Goal: Task Accomplishment & Management: Use online tool/utility

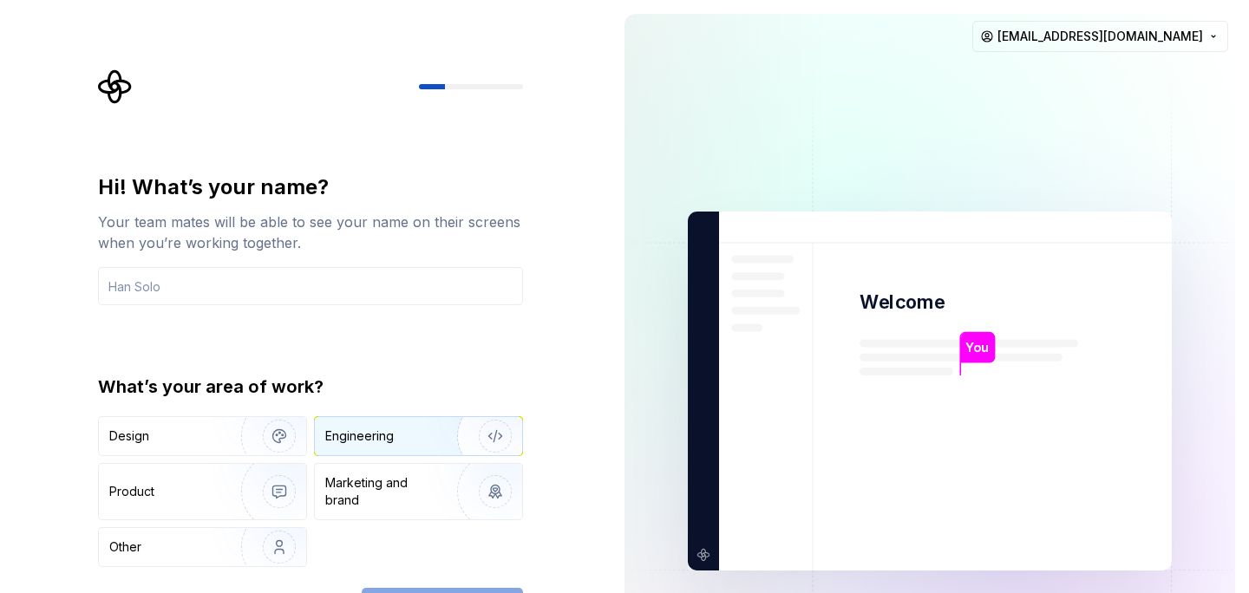
click at [420, 440] on div "Engineering" at bounding box center [394, 436] width 138 height 17
click at [297, 290] on input "text" at bounding box center [310, 286] width 425 height 38
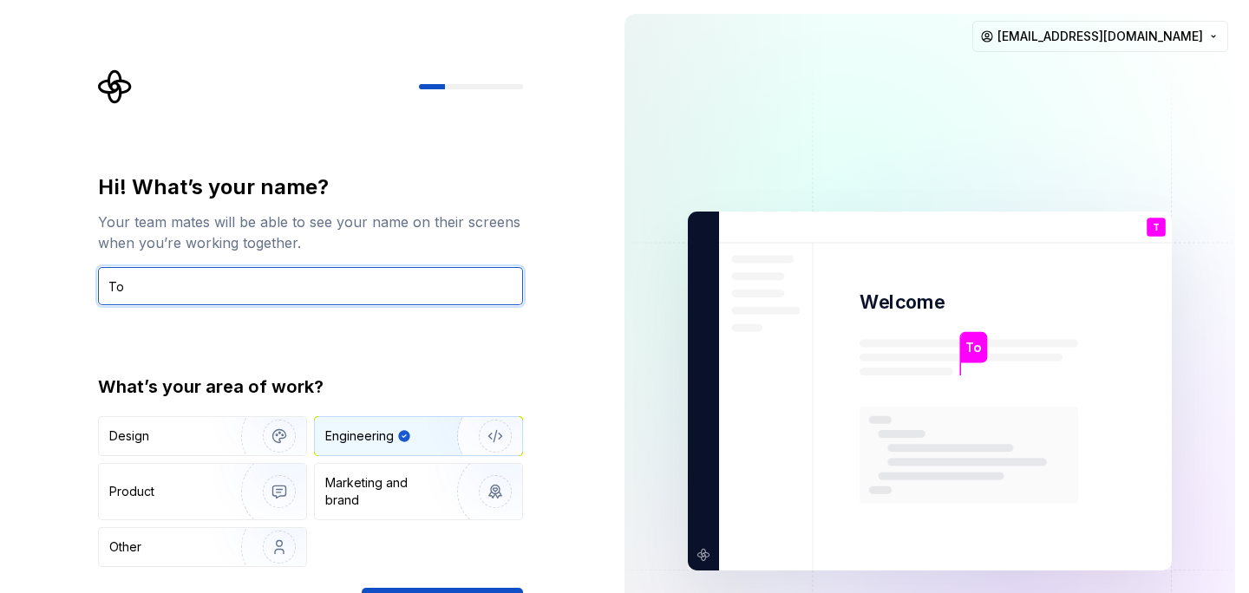
type input "T"
type input "[PERSON_NAME]"
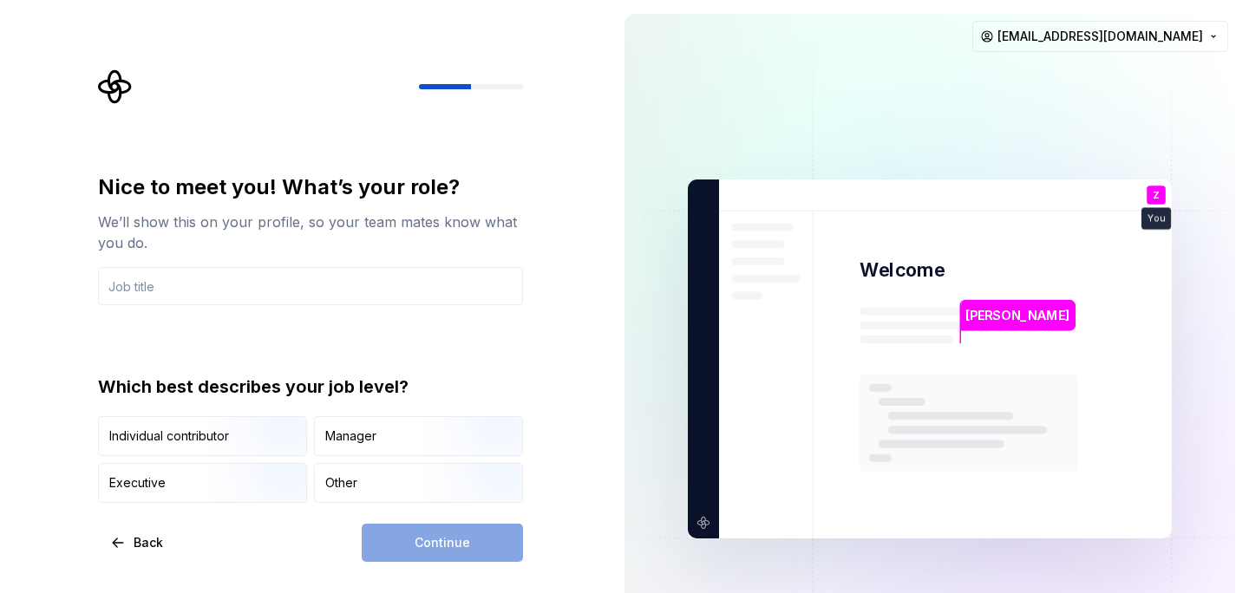
click at [270, 339] on div "Nice to meet you! What’s your role? We’ll show this on your profile, so your te…" at bounding box center [310, 338] width 425 height 330
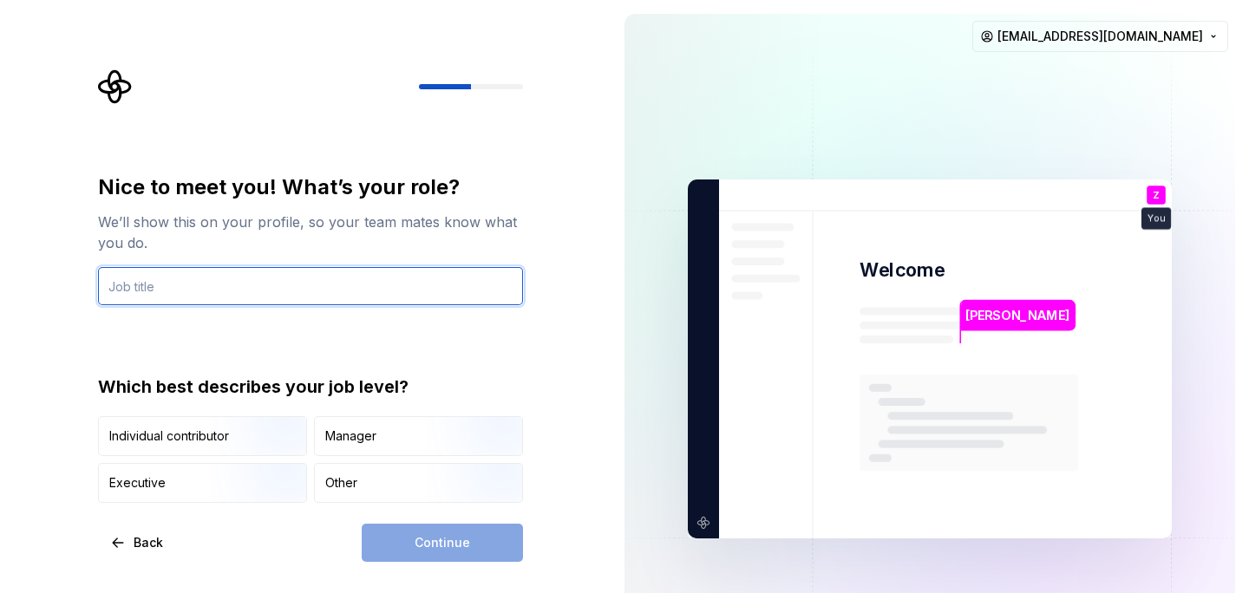
click at [259, 290] on input "text" at bounding box center [310, 286] width 425 height 38
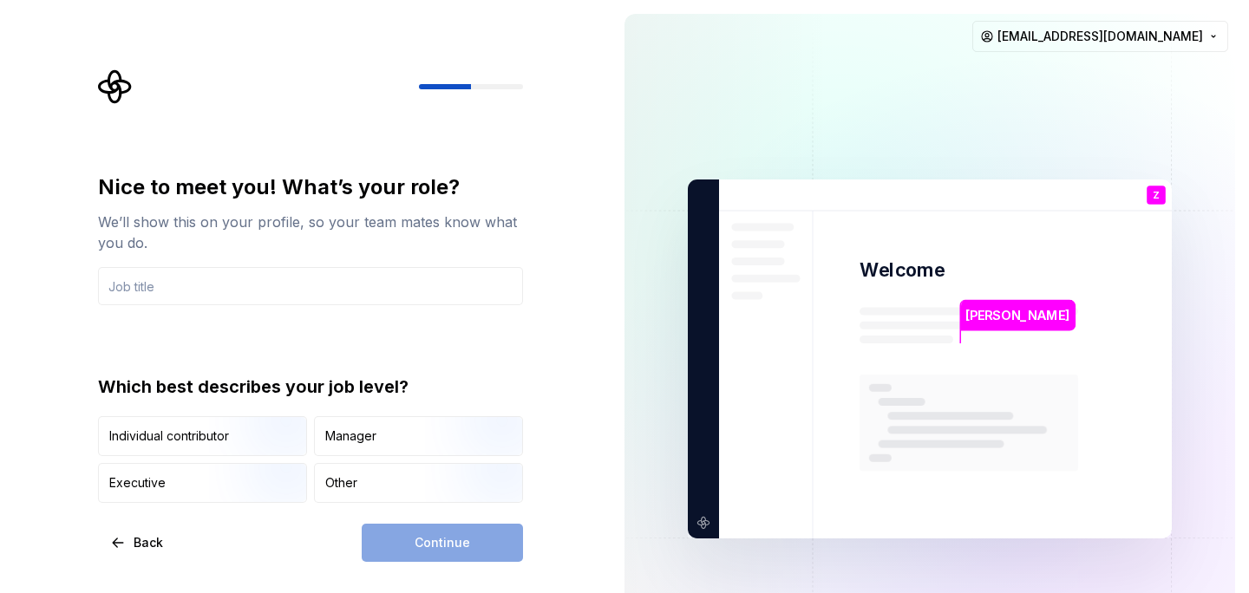
click at [533, 249] on div "Nice to meet you! What’s your role? We’ll show this on your profile, so your te…" at bounding box center [316, 315] width 456 height 493
click at [386, 298] on input "text" at bounding box center [310, 286] width 425 height 38
click at [270, 435] on img "button" at bounding box center [264, 458] width 111 height 116
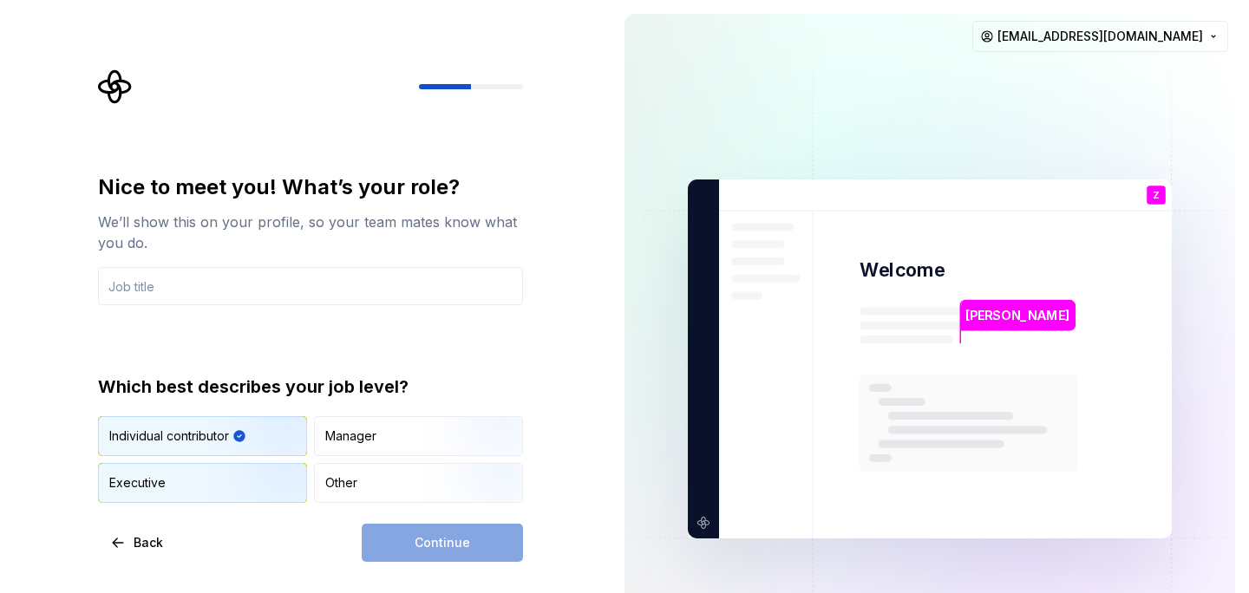
click at [245, 496] on img "button" at bounding box center [264, 505] width 111 height 116
click at [268, 443] on img "button" at bounding box center [264, 458] width 111 height 116
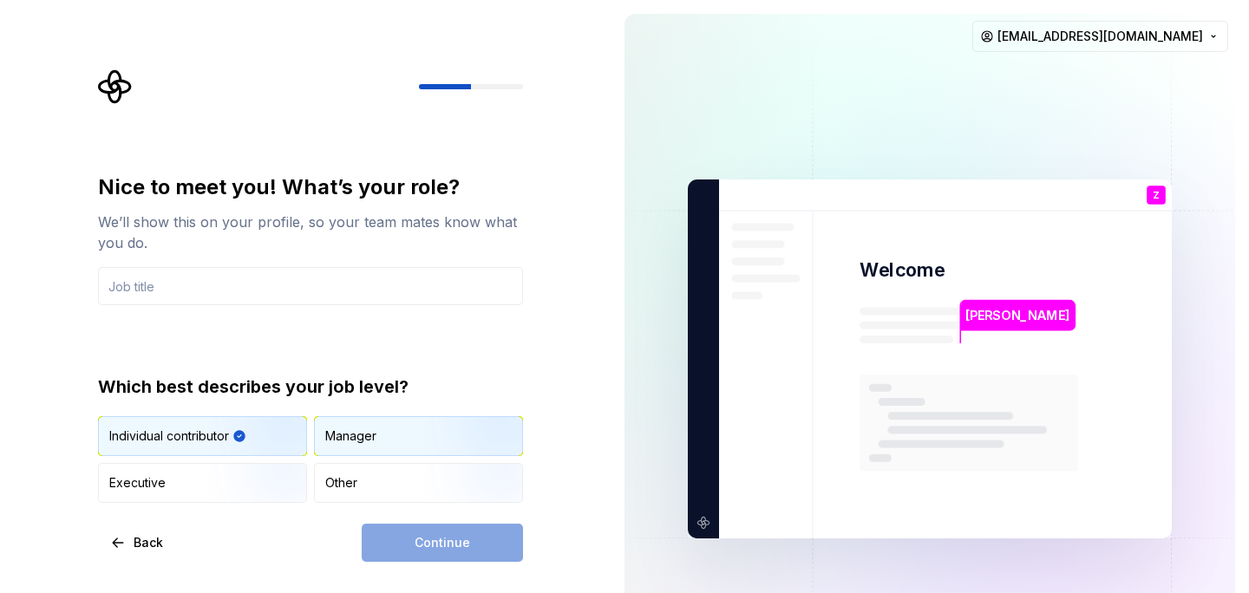
click at [377, 441] on div "Manager" at bounding box center [418, 436] width 207 height 38
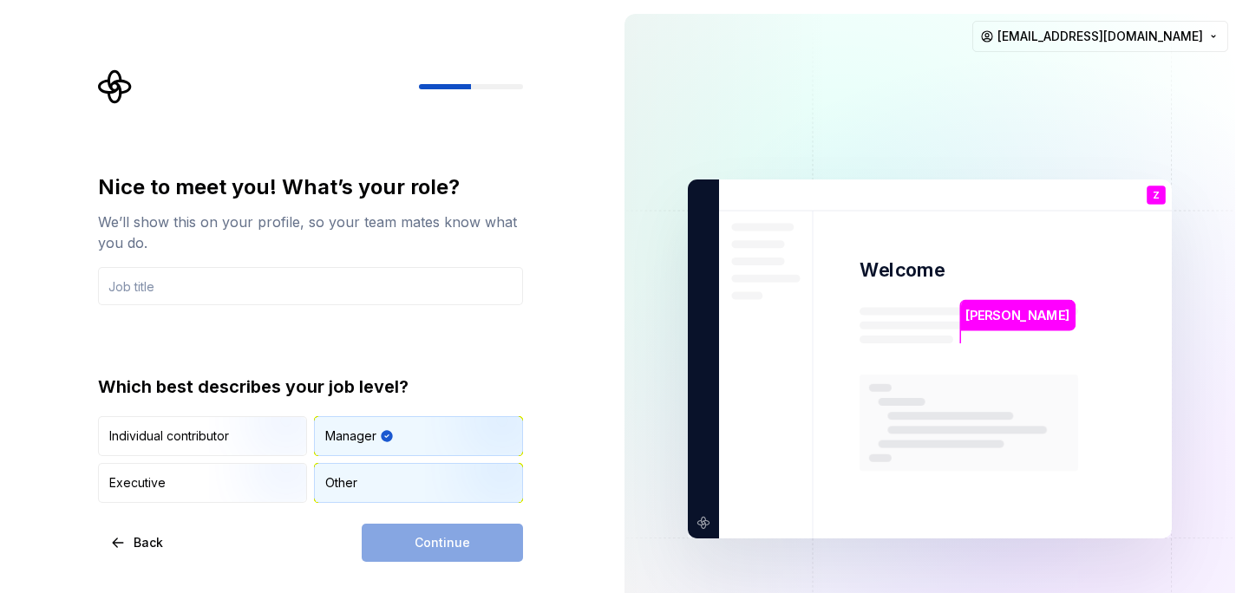
click at [362, 477] on div "Other" at bounding box center [418, 483] width 207 height 38
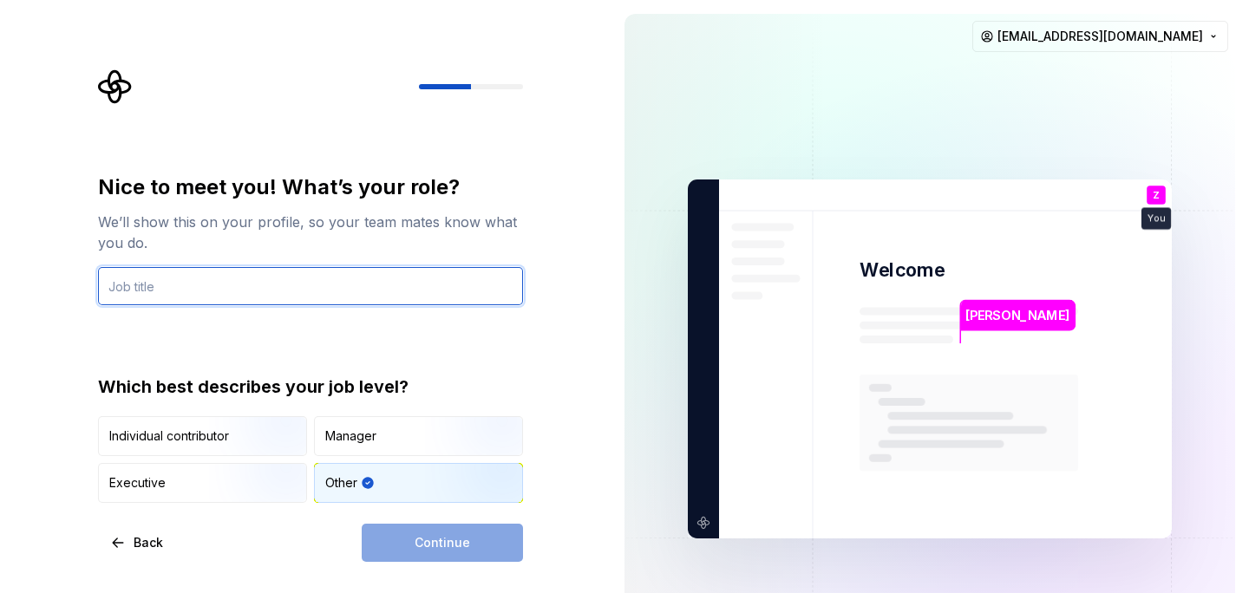
click at [258, 278] on input "text" at bounding box center [310, 286] width 425 height 38
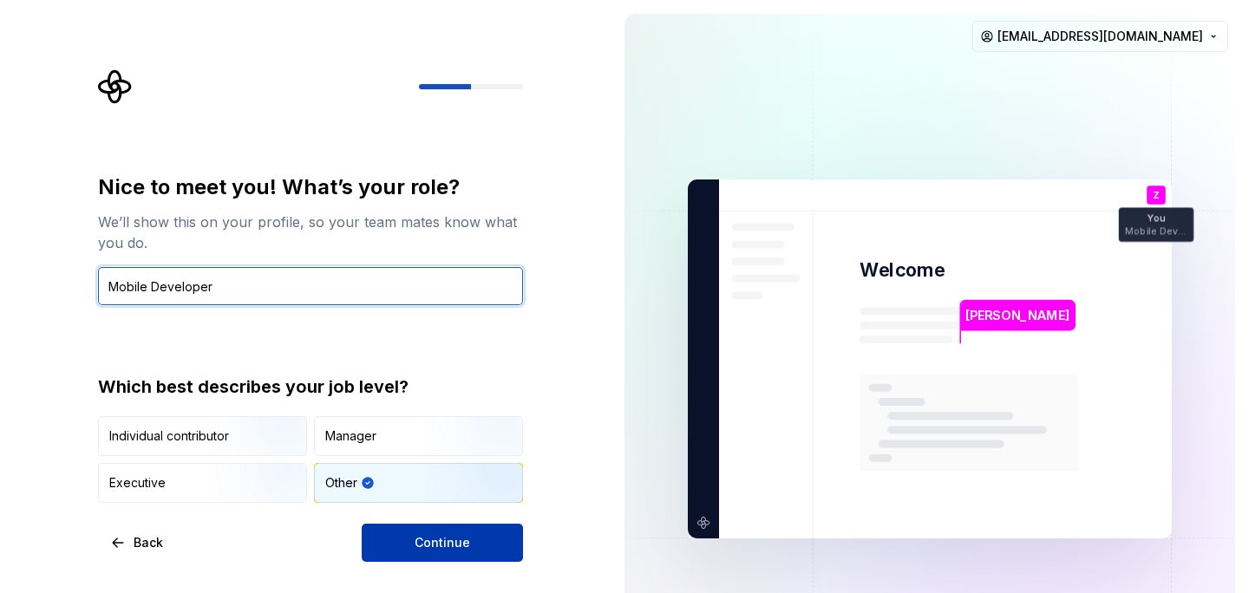
type input "Mobile Developer"
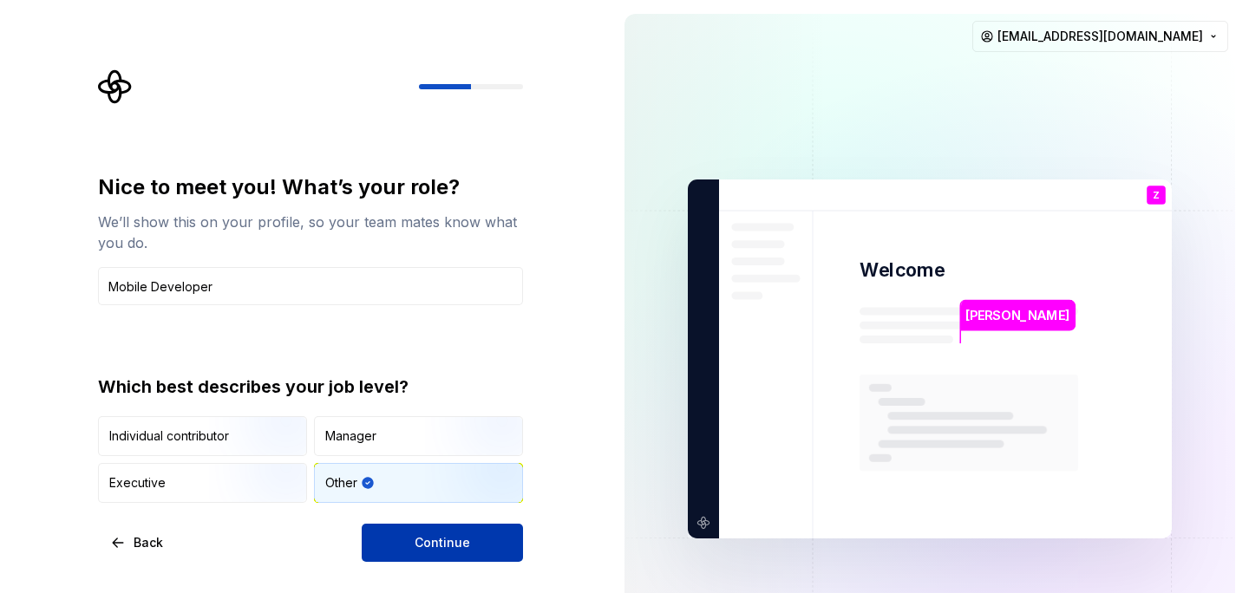
click at [395, 535] on button "Continue" at bounding box center [442, 543] width 161 height 38
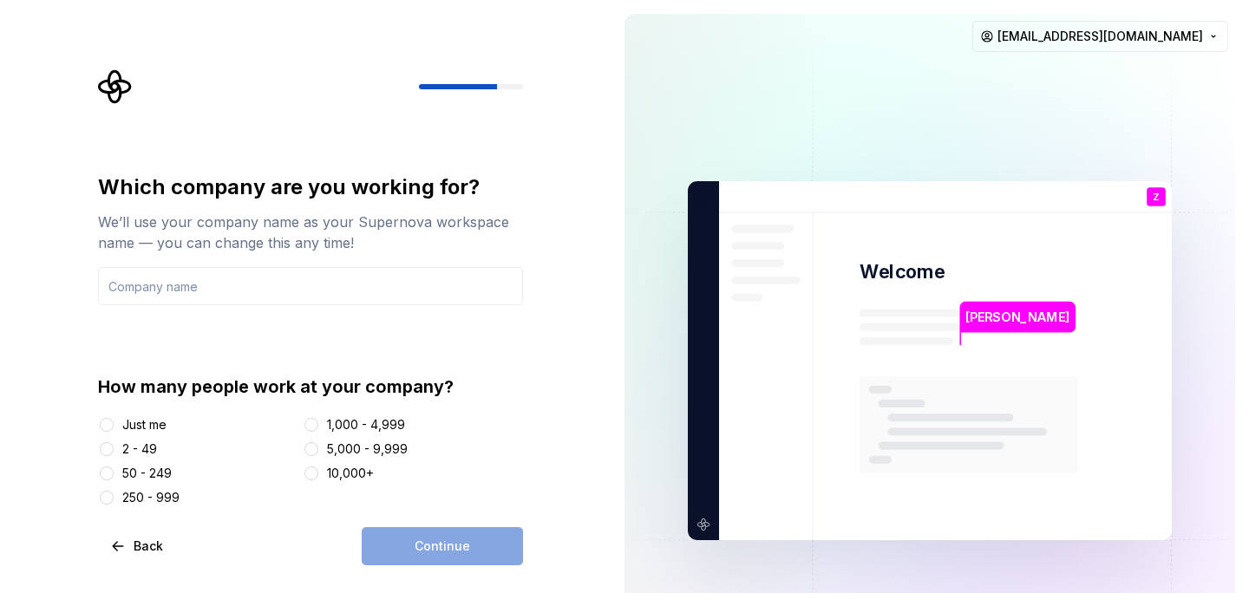
click at [159, 469] on div "50 - 249" at bounding box center [146, 473] width 49 height 17
click at [114, 469] on button "50 - 249" at bounding box center [107, 474] width 14 height 14
click at [428, 543] on div "Continue" at bounding box center [442, 546] width 161 height 38
click at [297, 291] on input "text" at bounding box center [310, 286] width 425 height 38
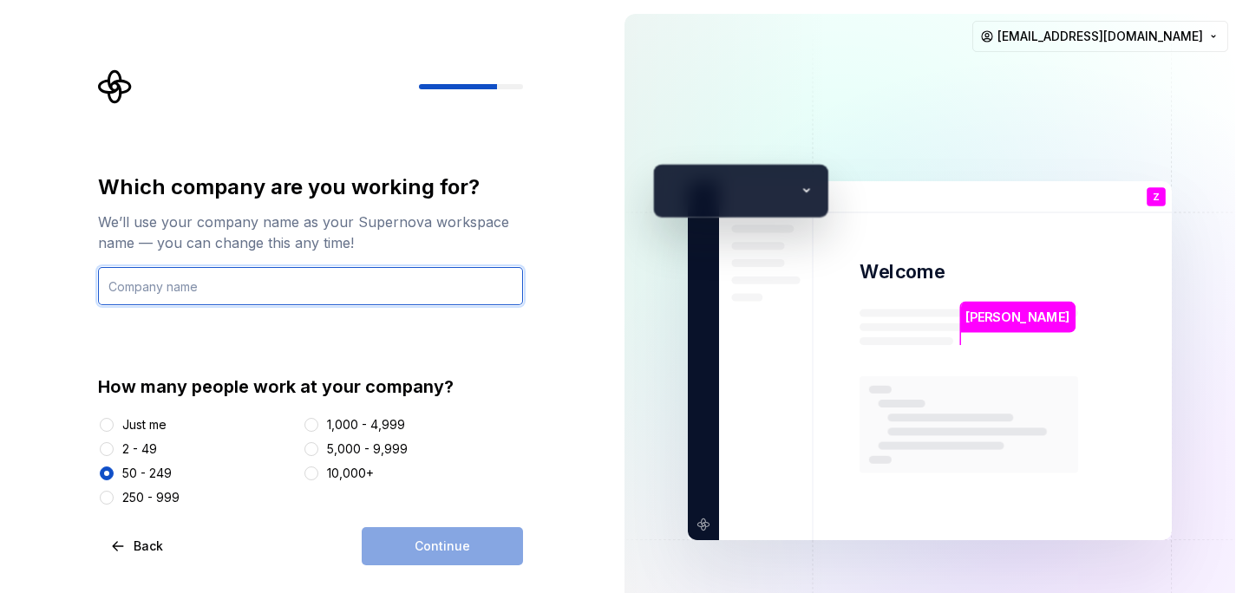
type input "d"
type input "R"
type input "r"
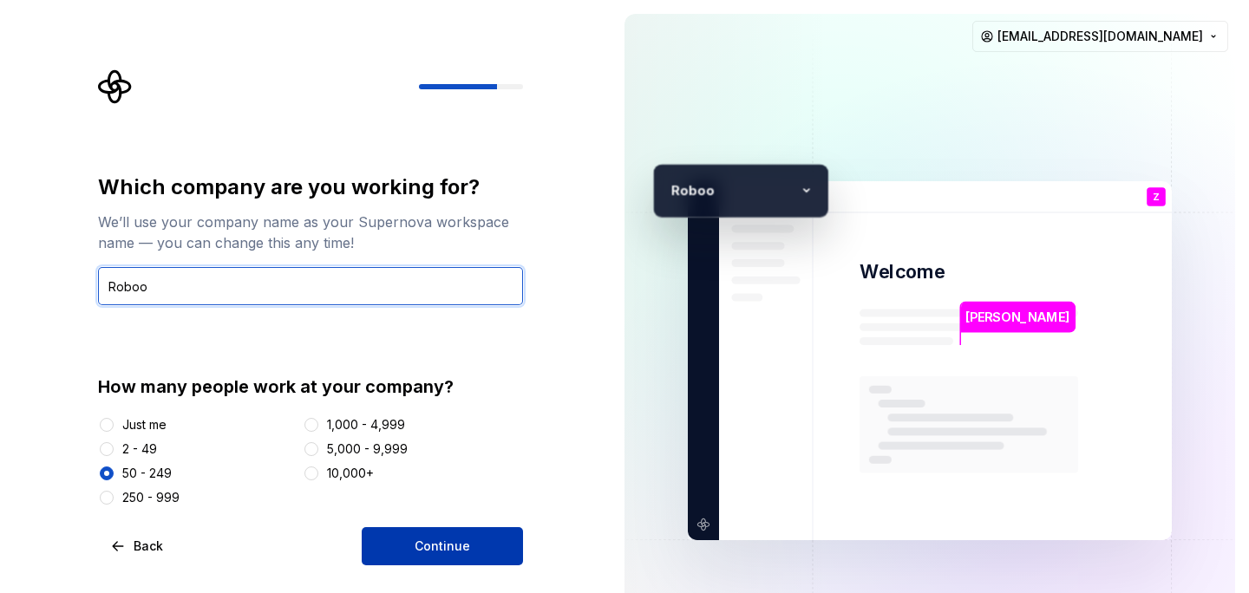
type input "Roboo"
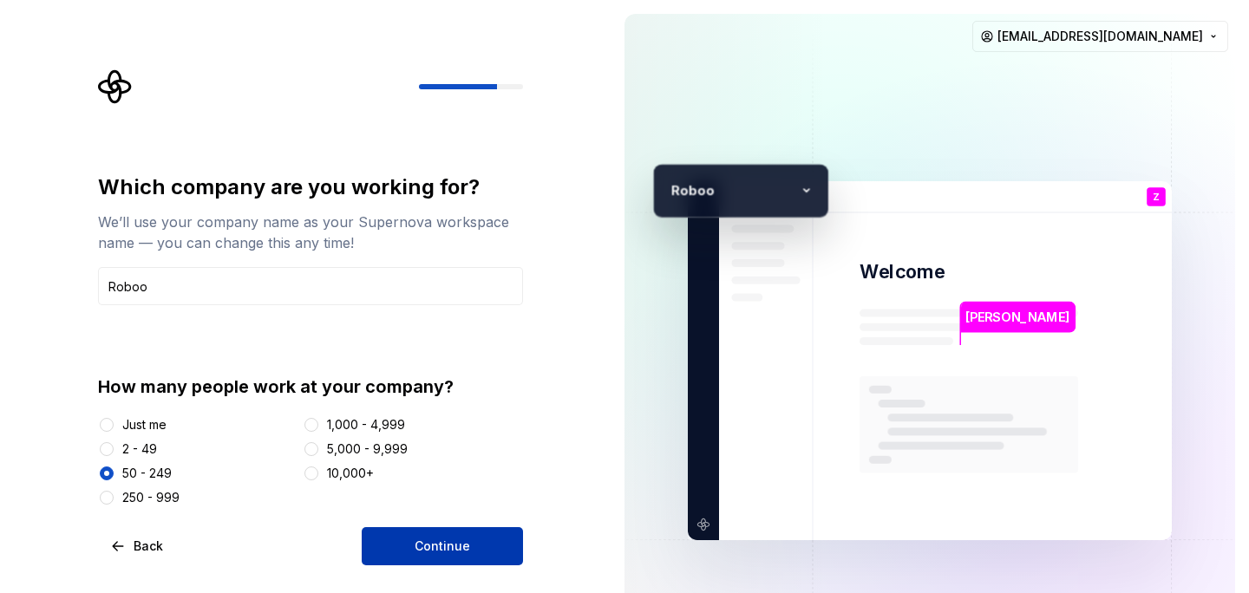
click at [478, 555] on button "Continue" at bounding box center [442, 546] width 161 height 38
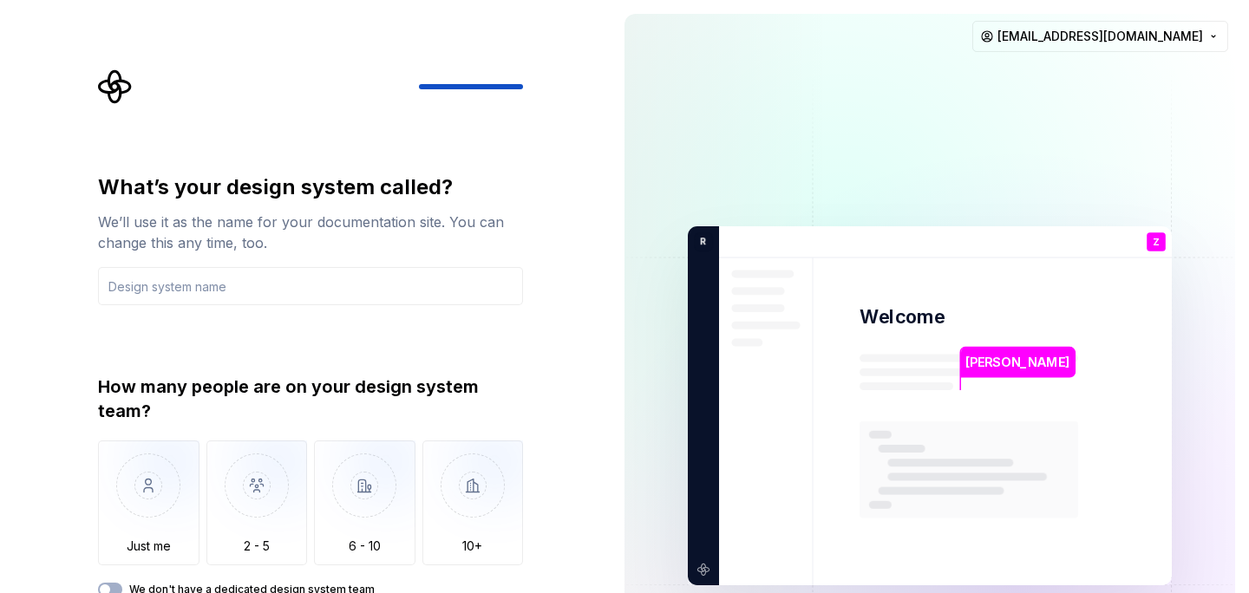
click at [559, 389] on div "What’s your design system called? We’ll use it as the name for your documentati…" at bounding box center [305, 406] width 611 height 812
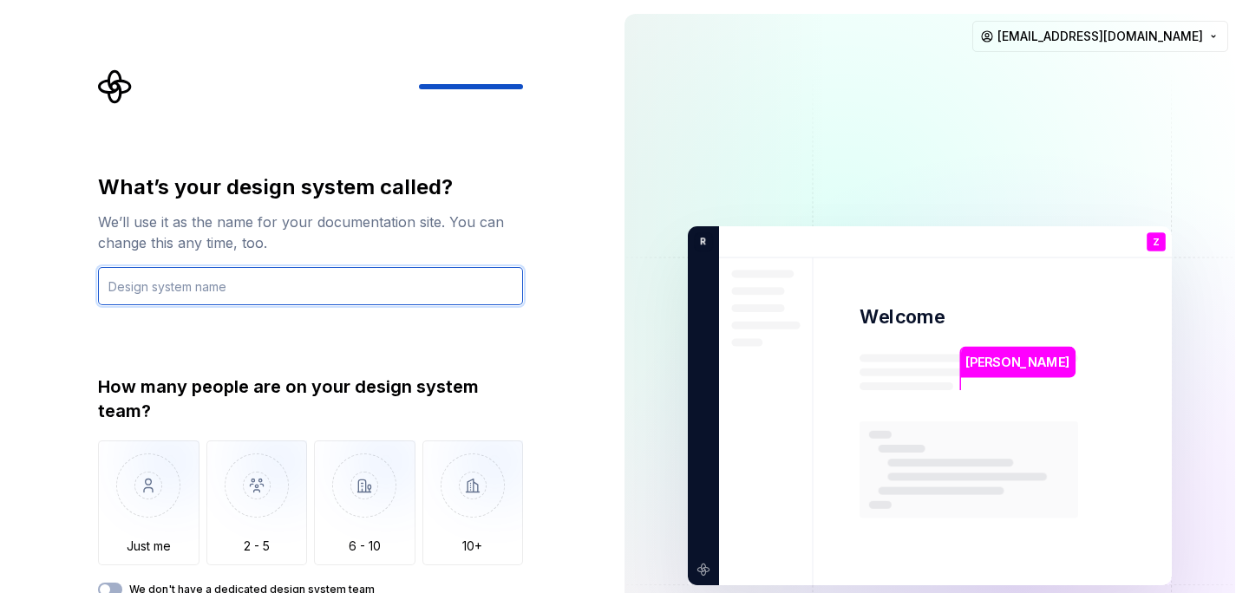
click at [361, 300] on input "text" at bounding box center [310, 286] width 425 height 38
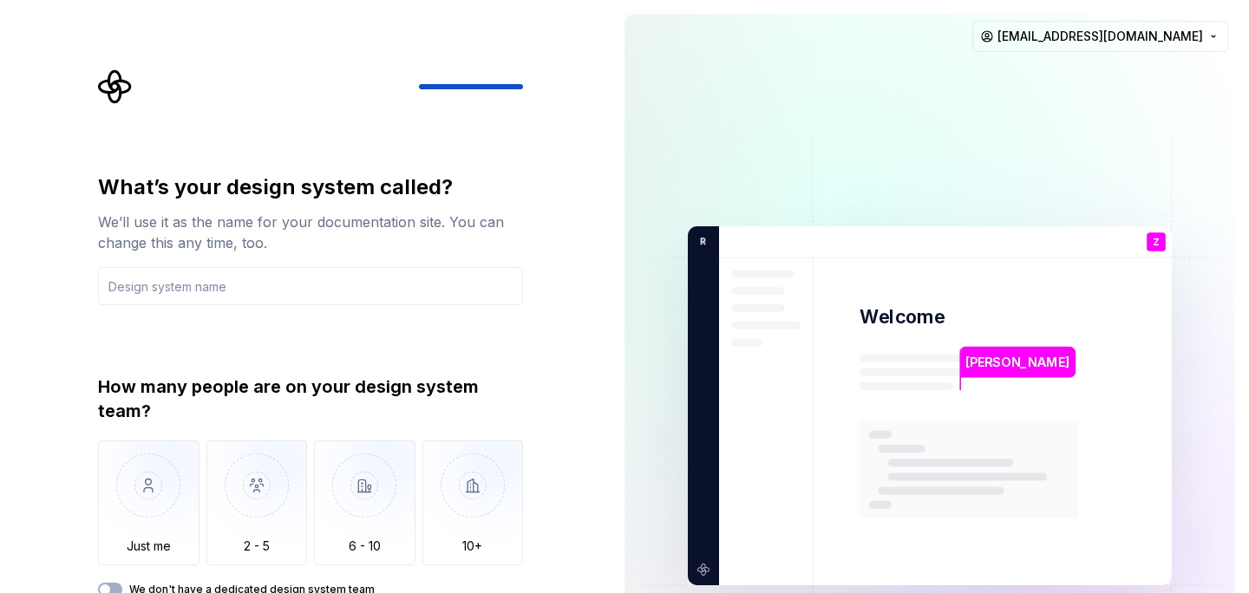
click at [362, 349] on div "What’s your design system called? We’ll use it as the name for your documentati…" at bounding box center [310, 384] width 425 height 423
click at [385, 580] on div "How many people are on your design system team? Just me 2 - 5 6 - 10 10+ We don…" at bounding box center [310, 486] width 425 height 222
click at [541, 347] on div "What’s your design system called? We’ll use it as the name for your documentati…" at bounding box center [316, 362] width 456 height 586
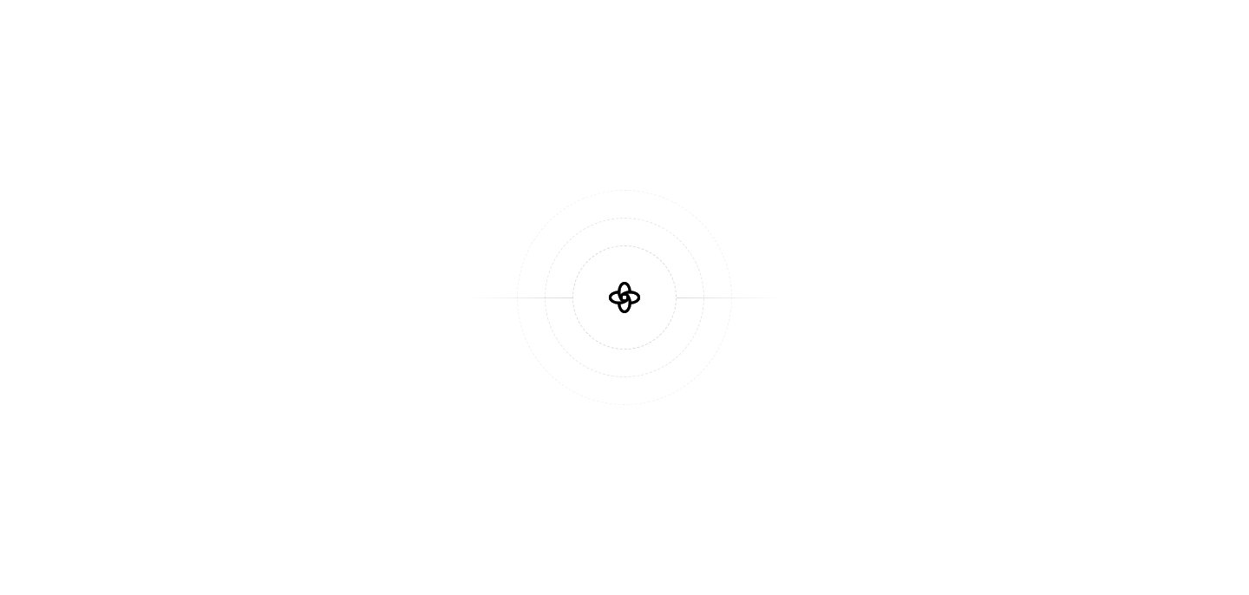
click at [522, 247] on div at bounding box center [624, 297] width 312 height 104
click at [618, 278] on icon at bounding box center [624, 297] width 52 height 52
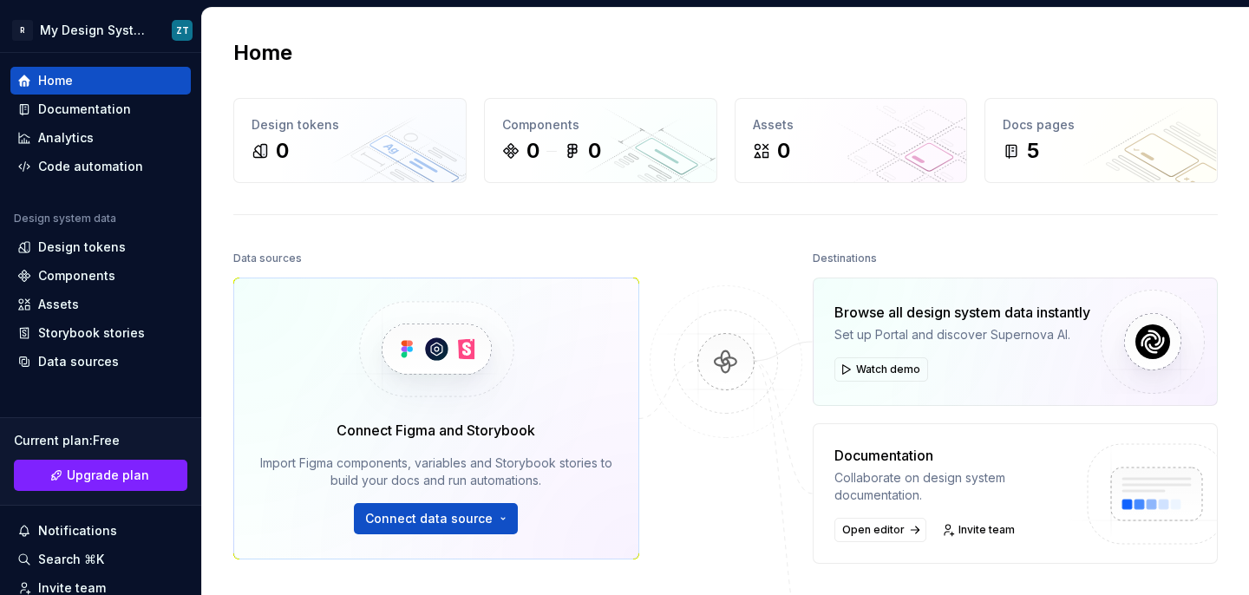
click at [689, 239] on div "Home Design tokens 0 Components 0 0 Assets 0 Docs pages 5 Data sources Connect …" at bounding box center [725, 417] width 1047 height 818
click at [297, 226] on div "Home Design tokens 0 Components 0 0 Assets 0 Docs pages 5 Data sources Connect …" at bounding box center [725, 417] width 1047 height 818
click at [102, 167] on div "Code automation" at bounding box center [90, 166] width 105 height 17
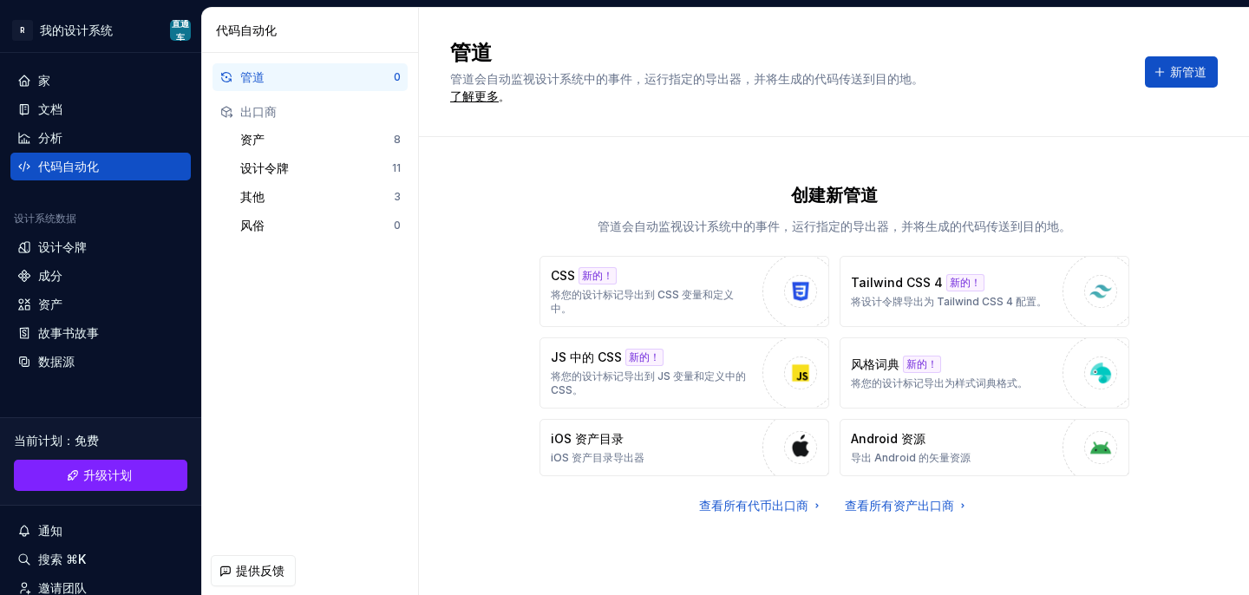
click at [439, 363] on div "创建新管道 管道会自动监视设计系统中的事件，运行指定的导出器，并将生成的代码传送到目的地。 CSS 新的！ 将您的设计标记导出到 CSS 变量和定义中。 Ta…" at bounding box center [834, 366] width 830 height 458
click at [656, 442] on button "iOS 资产目录 iOS 资产目录导出器" at bounding box center [684, 447] width 290 height 57
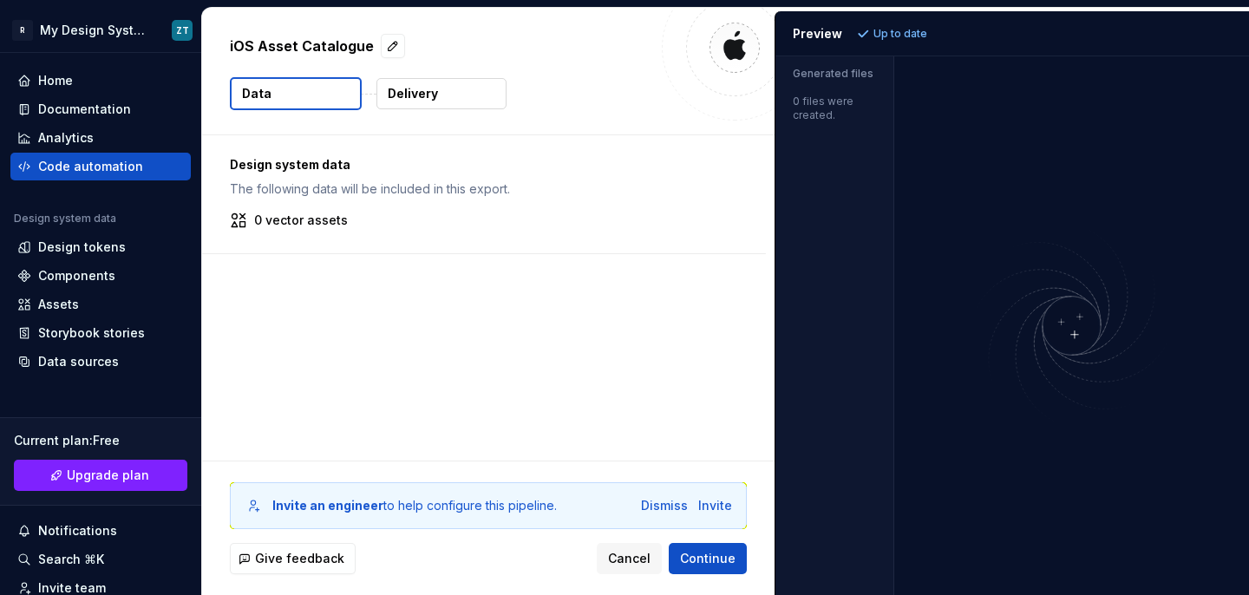
click at [689, 95] on div at bounding box center [735, 48] width 146 height 146
click at [1061, 309] on img at bounding box center [1072, 325] width 356 height 210
click at [382, 336] on div "Design system data The following data will be included in this export. 0 vector…" at bounding box center [488, 297] width 572 height 325
click at [341, 215] on p "0 vector assets" at bounding box center [301, 220] width 94 height 17
click at [335, 95] on button "Data" at bounding box center [296, 93] width 132 height 33
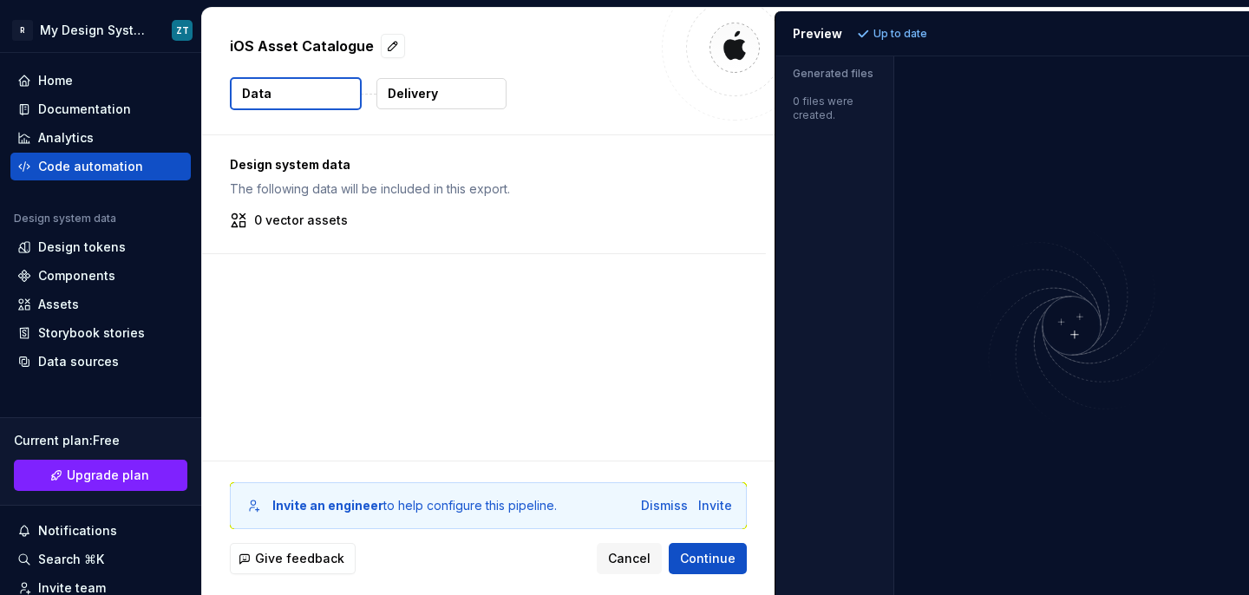
click at [426, 89] on p "Delivery" at bounding box center [413, 93] width 50 height 17
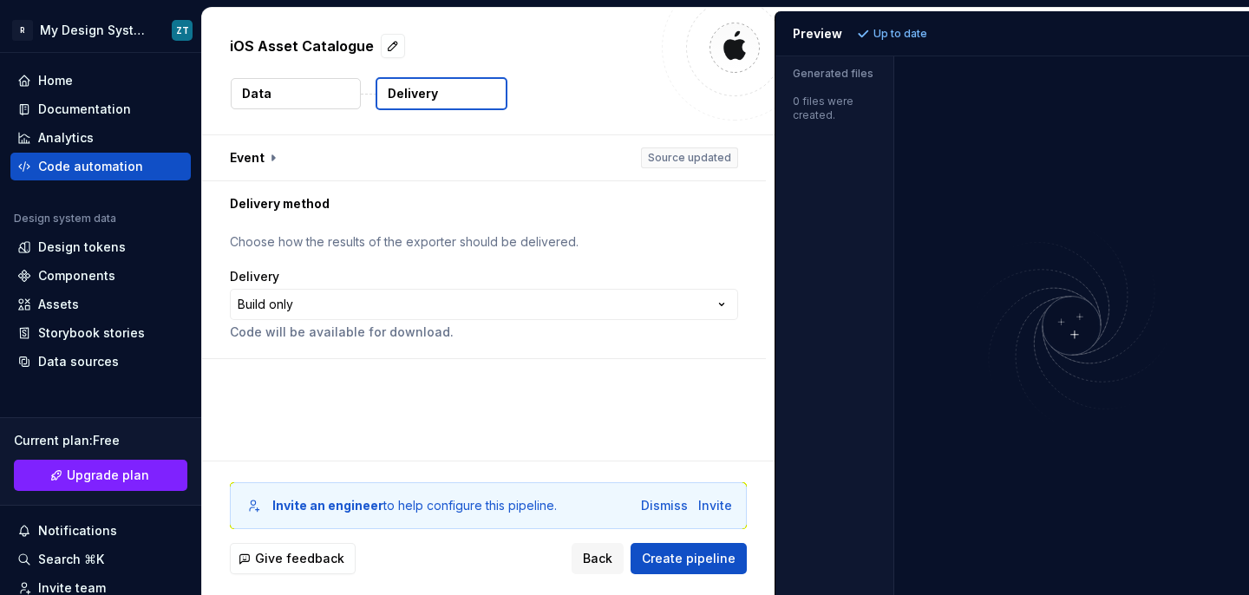
click at [336, 95] on button "Data" at bounding box center [296, 93] width 130 height 31
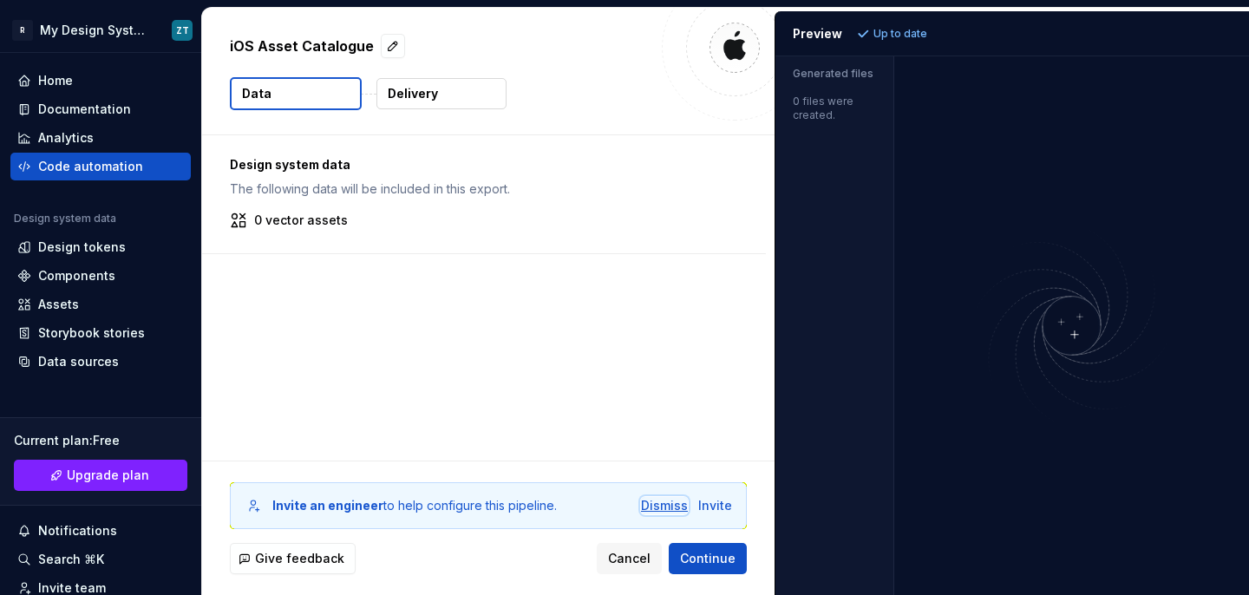
click at [671, 510] on div "Dismiss" at bounding box center [664, 505] width 47 height 17
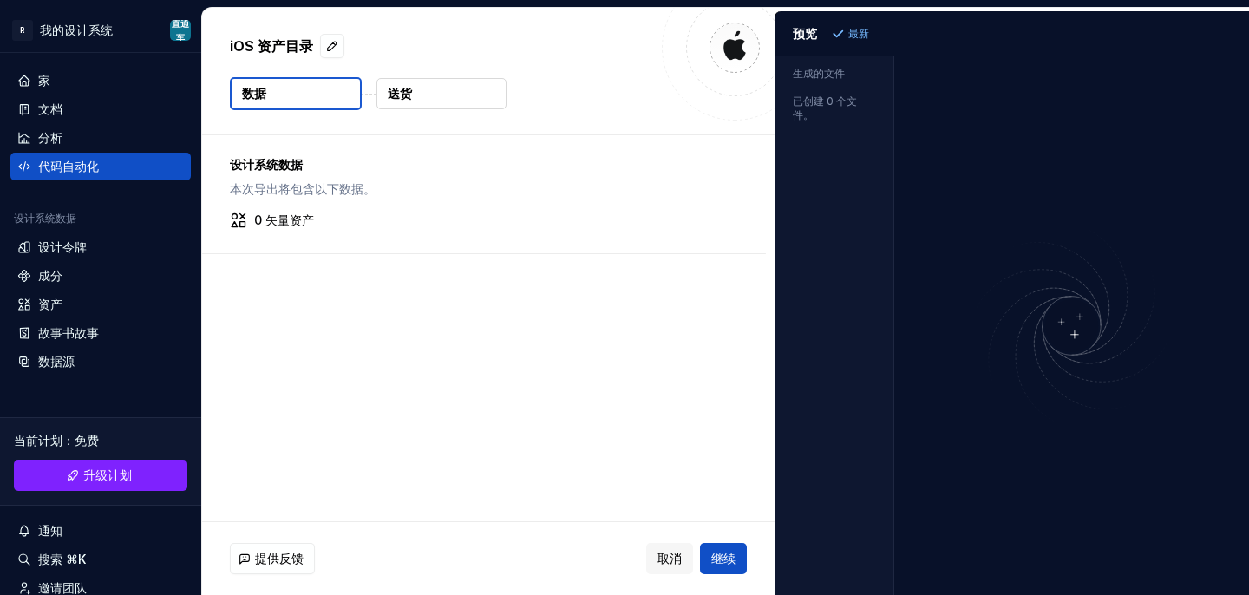
click at [591, 306] on div "设计系统数据 本次导出将包含以下数据。 0 矢量资产" at bounding box center [488, 328] width 572 height 386
click at [715, 555] on font "继续" at bounding box center [723, 558] width 24 height 15
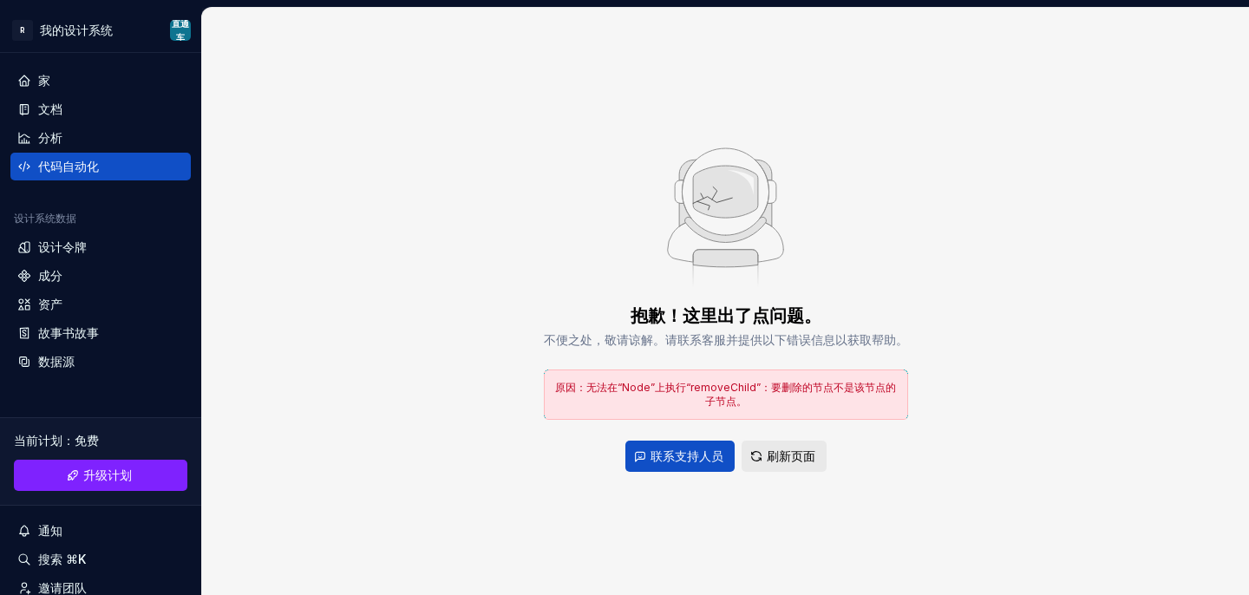
click at [767, 462] on font "刷新页面" at bounding box center [791, 455] width 49 height 15
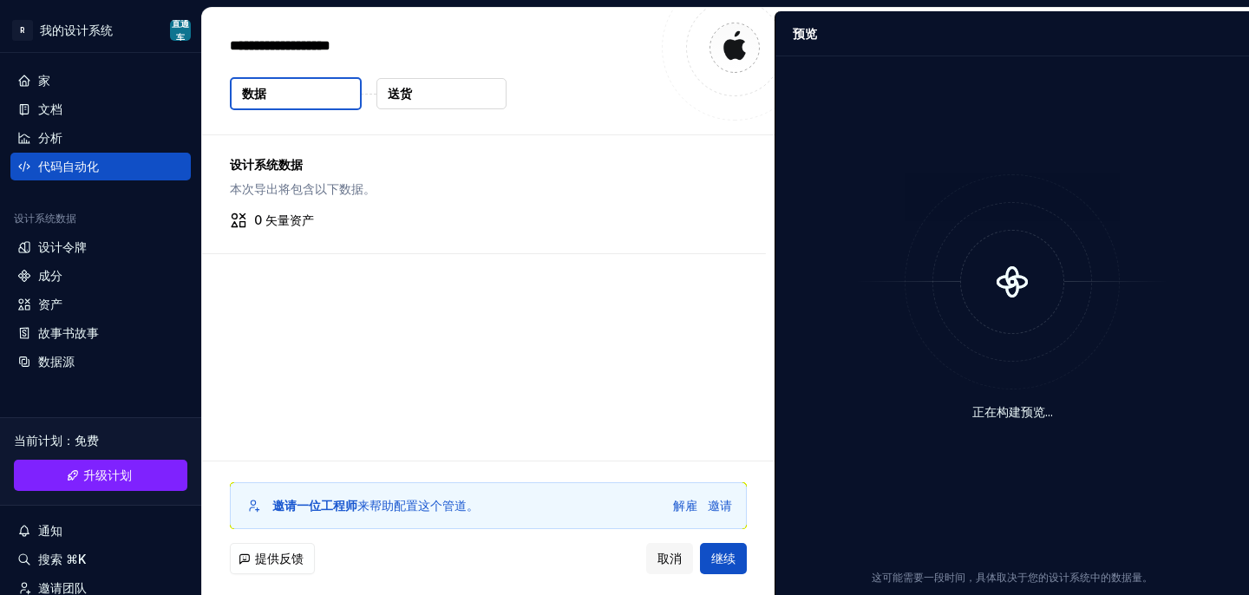
click at [284, 219] on font "0 矢量资产" at bounding box center [284, 219] width 60 height 15
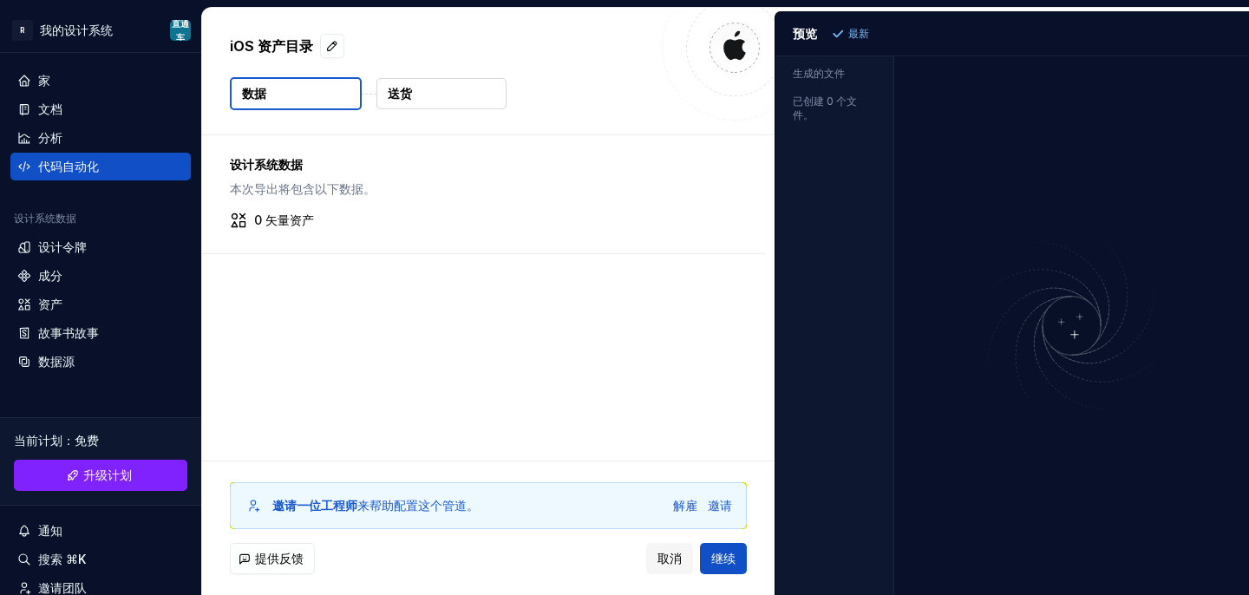
click at [757, 35] on div at bounding box center [735, 48] width 146 height 146
click at [147, 354] on div "数据源" at bounding box center [100, 361] width 167 height 17
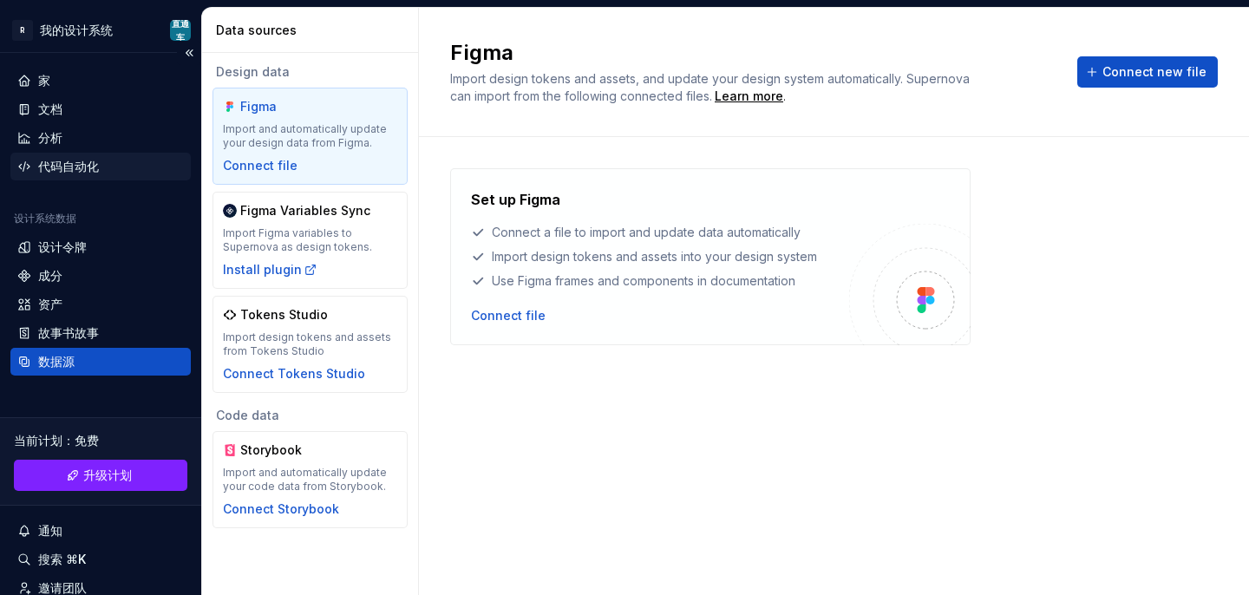
click at [54, 176] on div "代码自动化" at bounding box center [100, 167] width 180 height 28
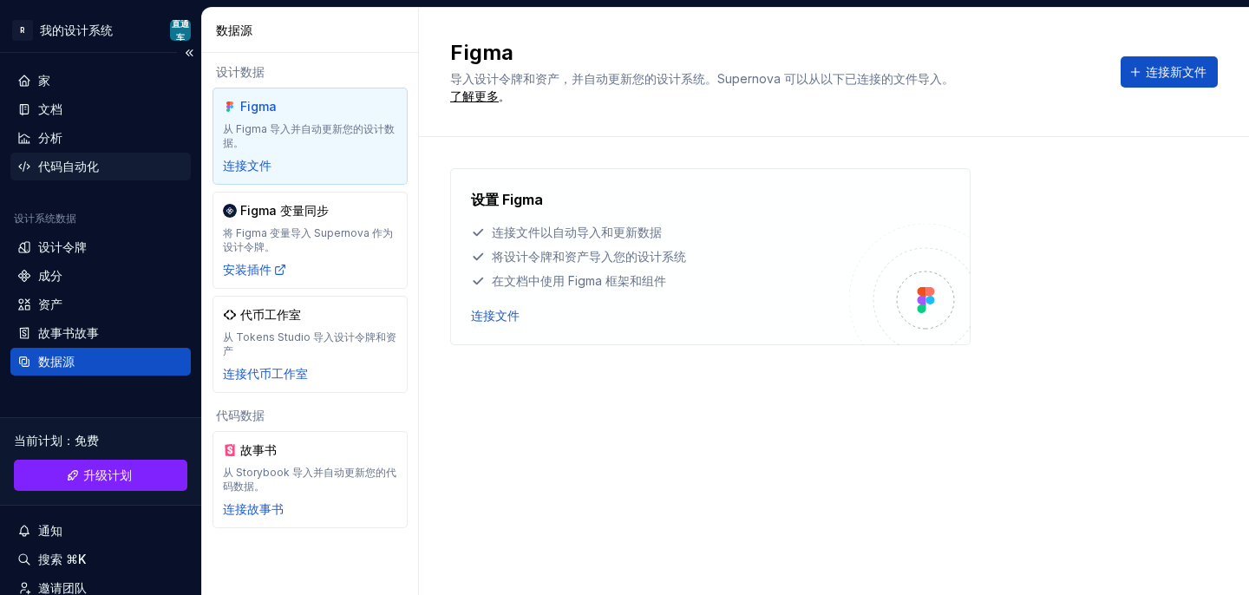
click at [118, 161] on div "代码自动化" at bounding box center [100, 166] width 167 height 17
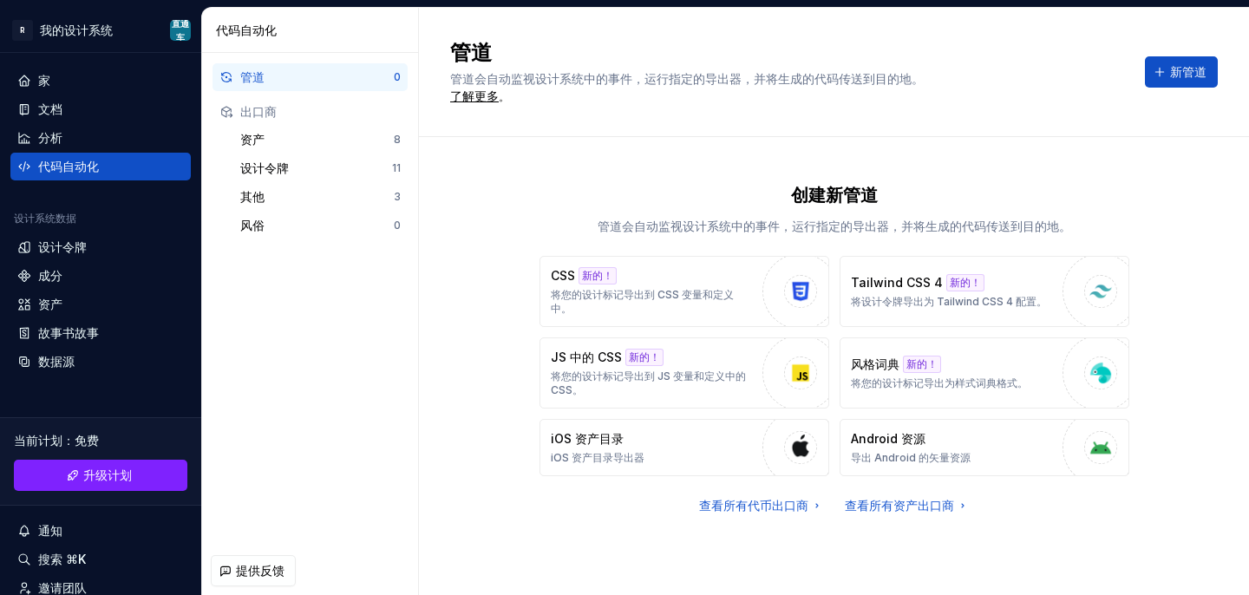
click at [485, 162] on div "创建新管道 管道会自动监视设计系统中的事件，运行指定的导出器，并将生成的代码传送到目的地。 CSS 新的！ 将您的设计标记导出到 CSS 变量和定义中。 Ta…" at bounding box center [833, 366] width 767 height 458
click at [333, 161] on div "设计令牌" at bounding box center [316, 168] width 152 height 17
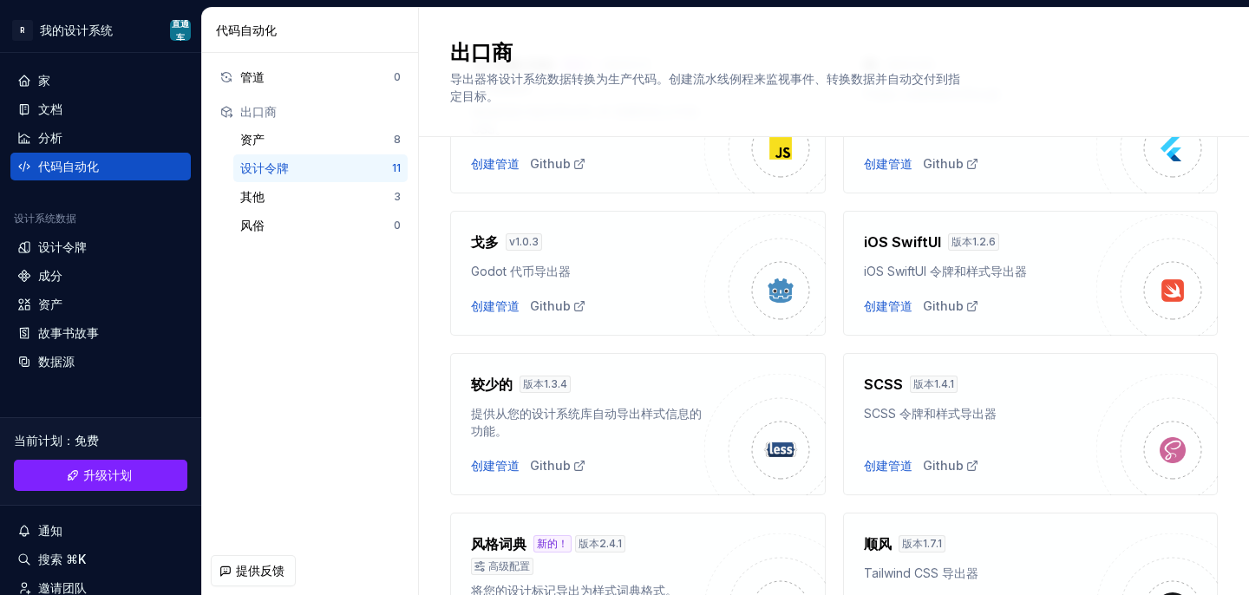
scroll to position [376, 0]
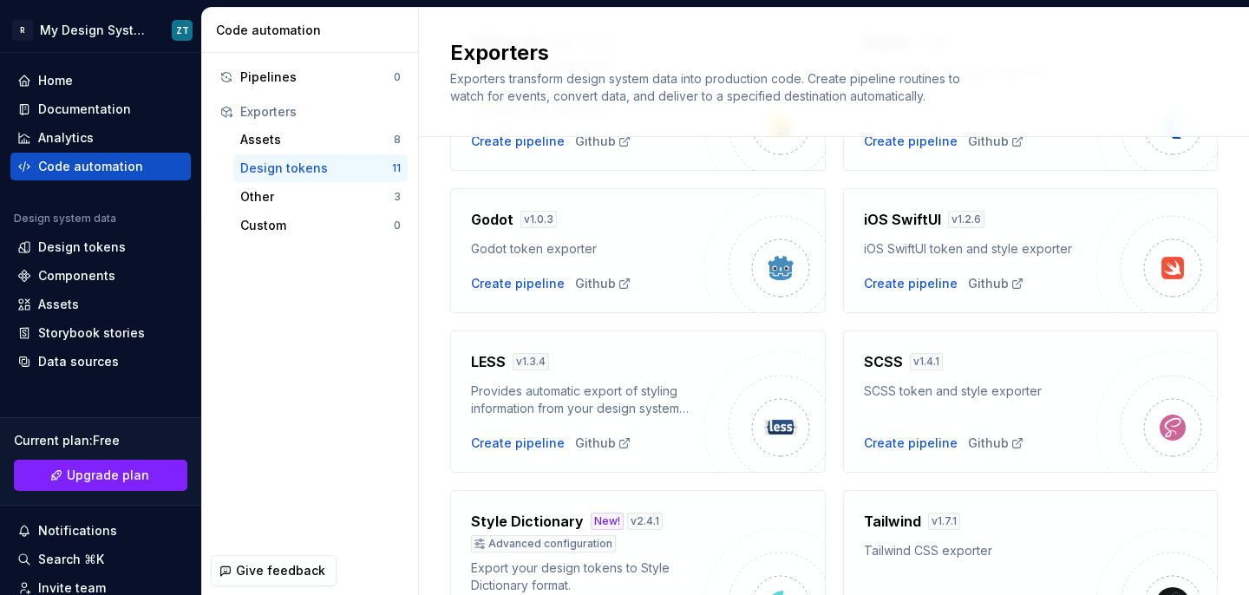
click at [1148, 90] on div "Exporters Exporters transform design system data into production code. Create p…" at bounding box center [823, 72] width 747 height 66
click at [350, 353] on div "Pipelines 0 Exporters Assets 8 Design tokens 11 Other 3 Custom 0" at bounding box center [310, 299] width 216 height 493
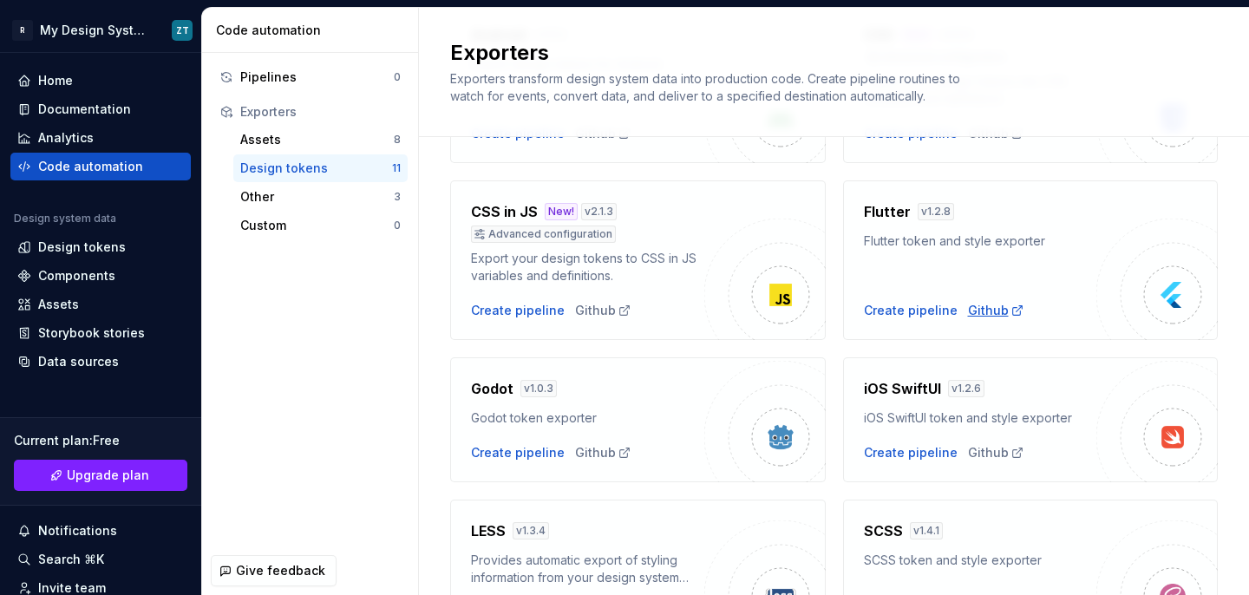
scroll to position [226, 0]
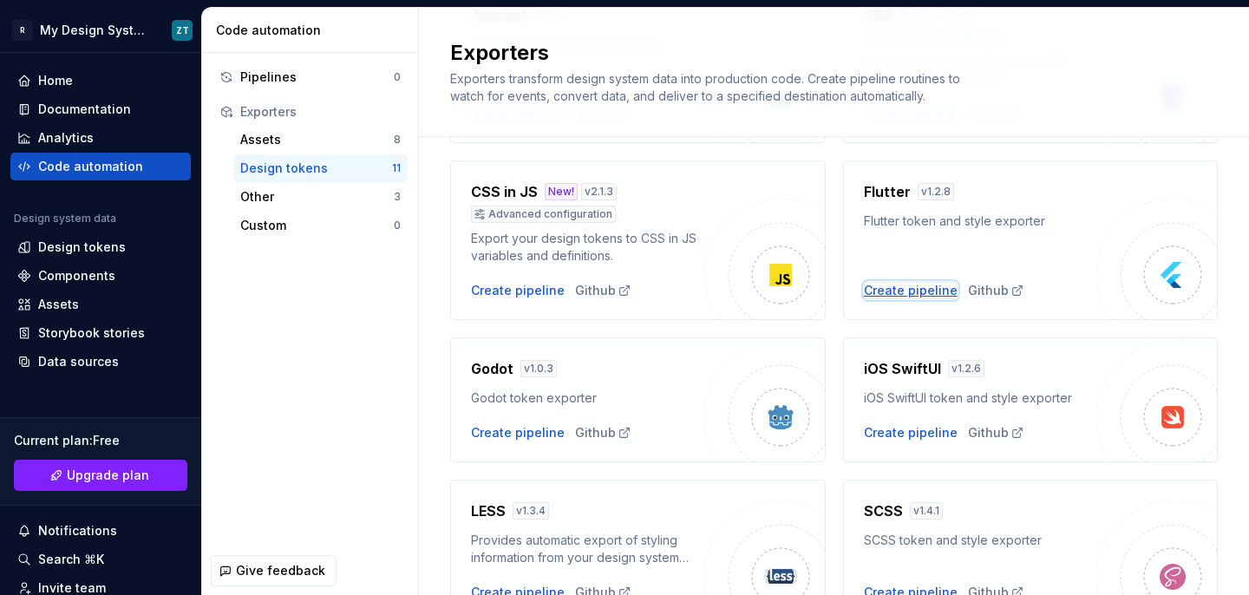
click at [921, 293] on div "Create pipeline" at bounding box center [911, 290] width 94 height 17
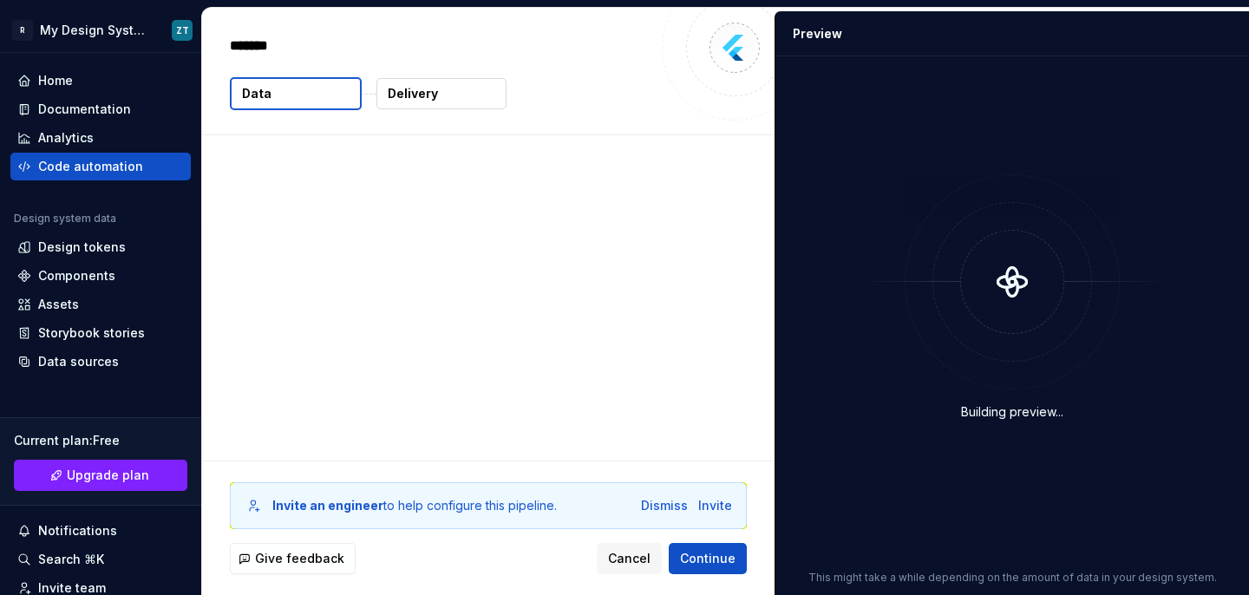
type textarea "*"
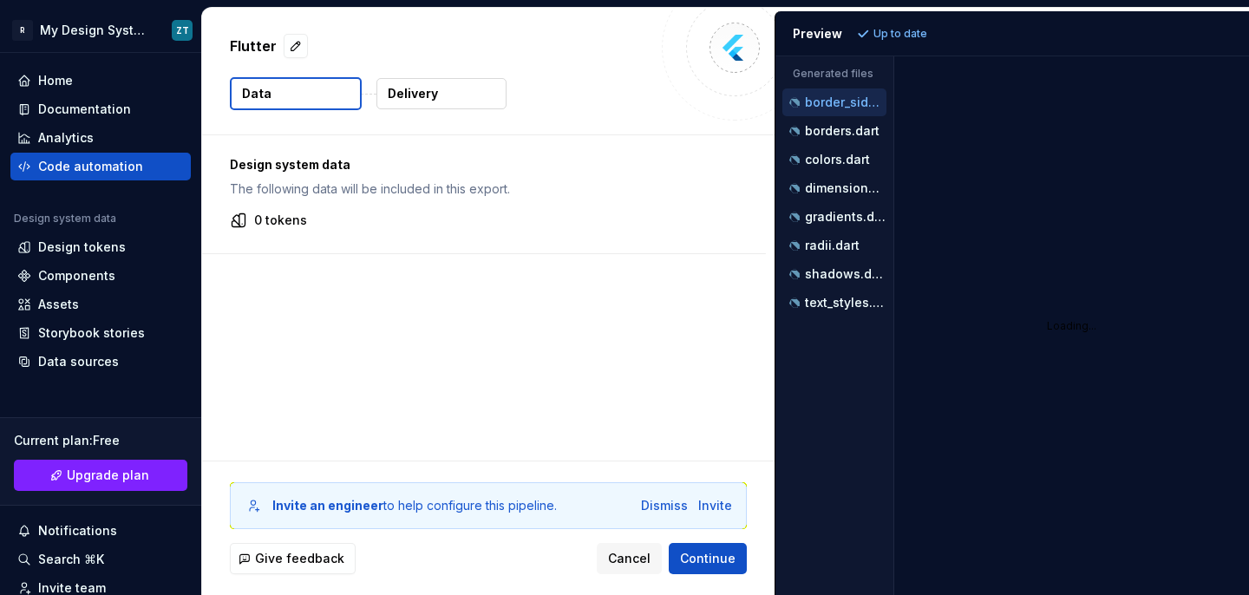
click at [277, 224] on p "0 tokens" at bounding box center [280, 220] width 53 height 17
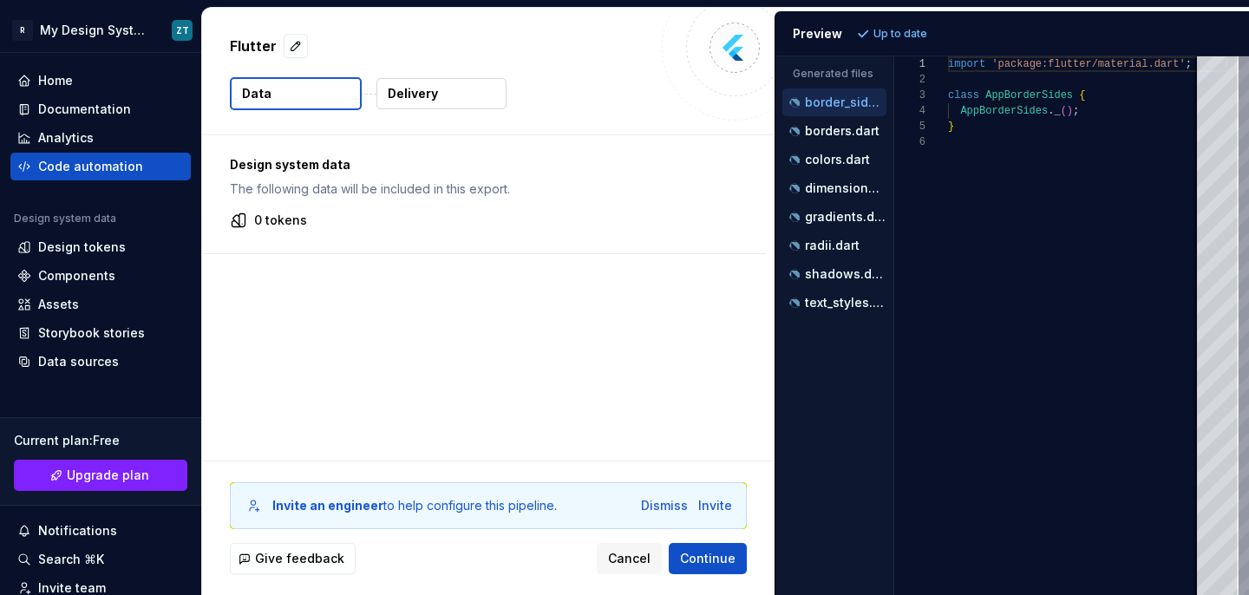
click at [479, 276] on div "Design system data The following data will be included in this export. 0 tokens" at bounding box center [488, 297] width 572 height 325
click at [842, 134] on p "borders.dart" at bounding box center [842, 131] width 75 height 14
click at [832, 160] on p "colors.dart" at bounding box center [837, 160] width 65 height 14
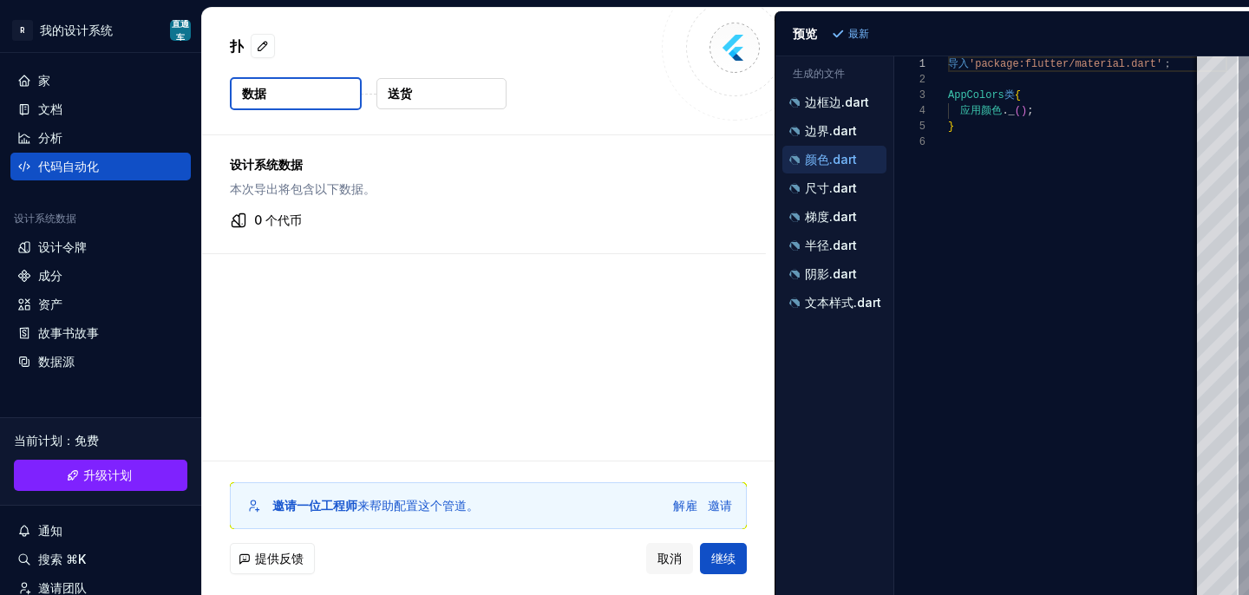
click at [696, 221] on div "0 个代币" at bounding box center [484, 220] width 508 height 17
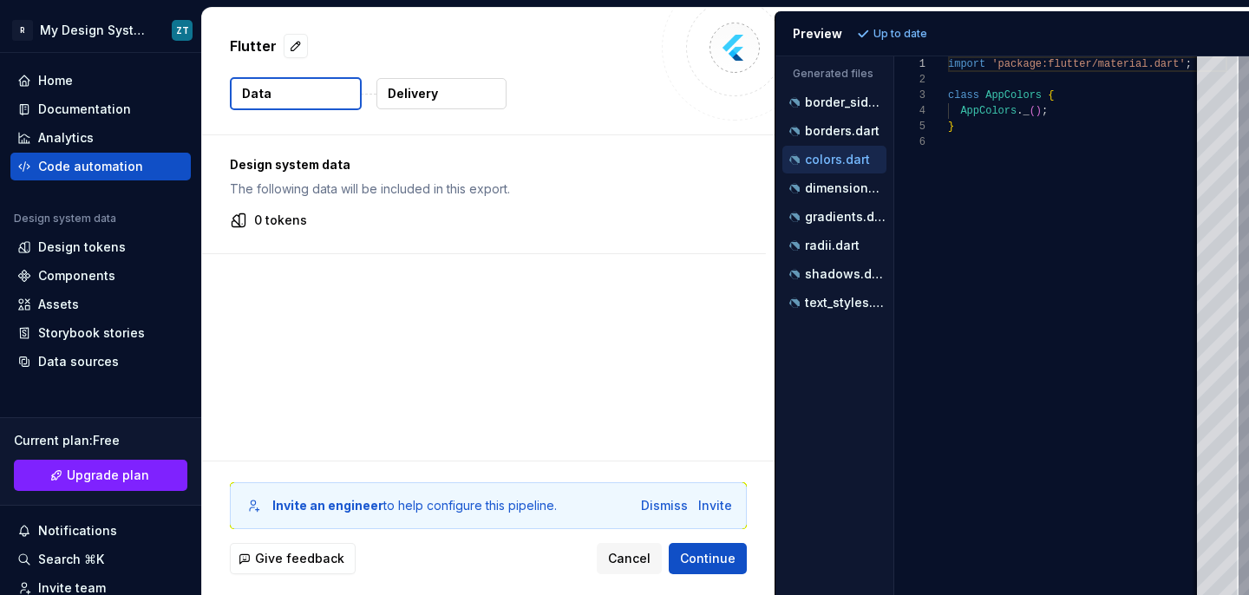
click at [700, 289] on div "Design system data The following data will be included in this export. 0 tokens" at bounding box center [488, 297] width 572 height 325
click at [845, 189] on p "dimensions.dart" at bounding box center [846, 188] width 82 height 14
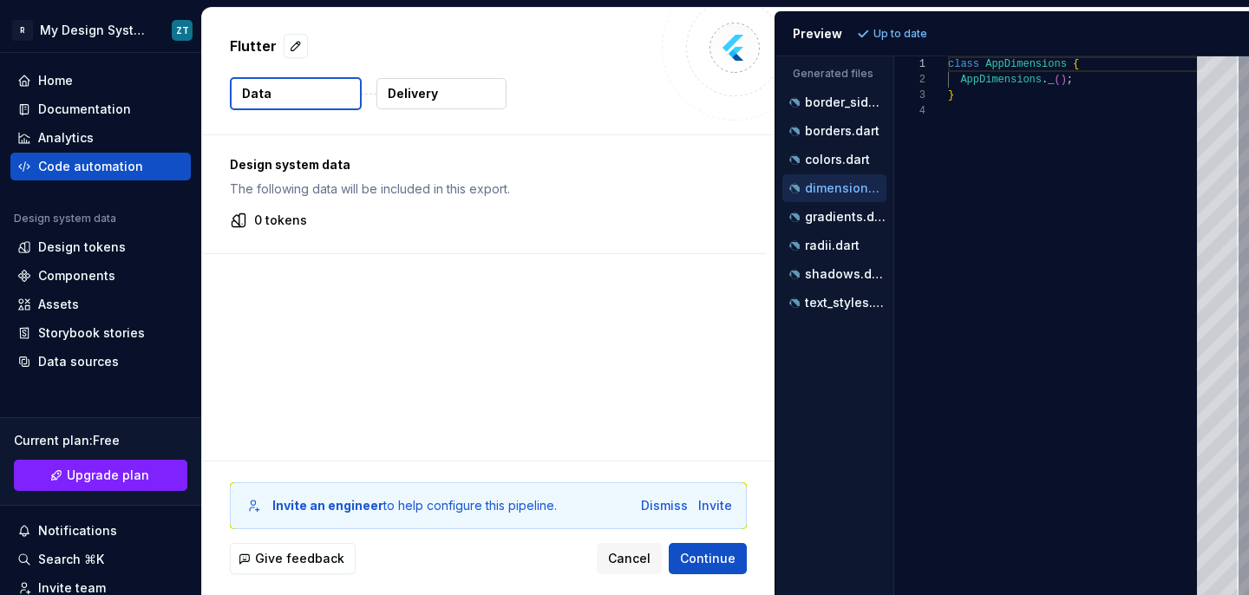
scroll to position [47, 0]
click at [845, 160] on p "colors.dart" at bounding box center [837, 160] width 65 height 14
type textarea "**********"
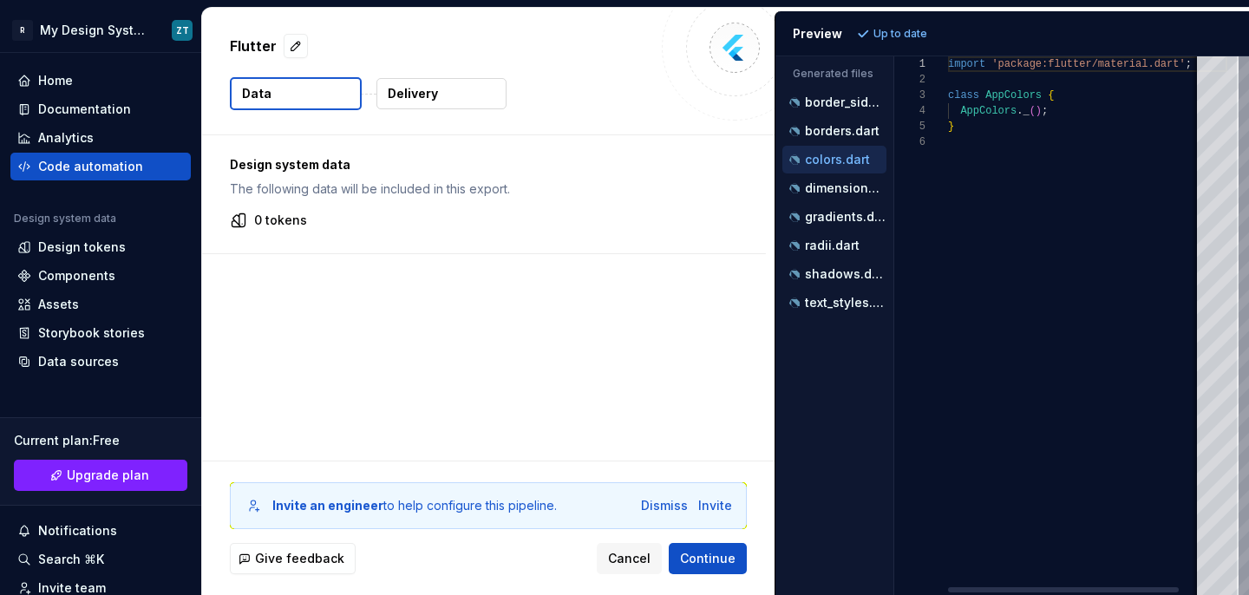
scroll to position [78, 0]
click at [676, 511] on div "Dismiss" at bounding box center [664, 505] width 47 height 17
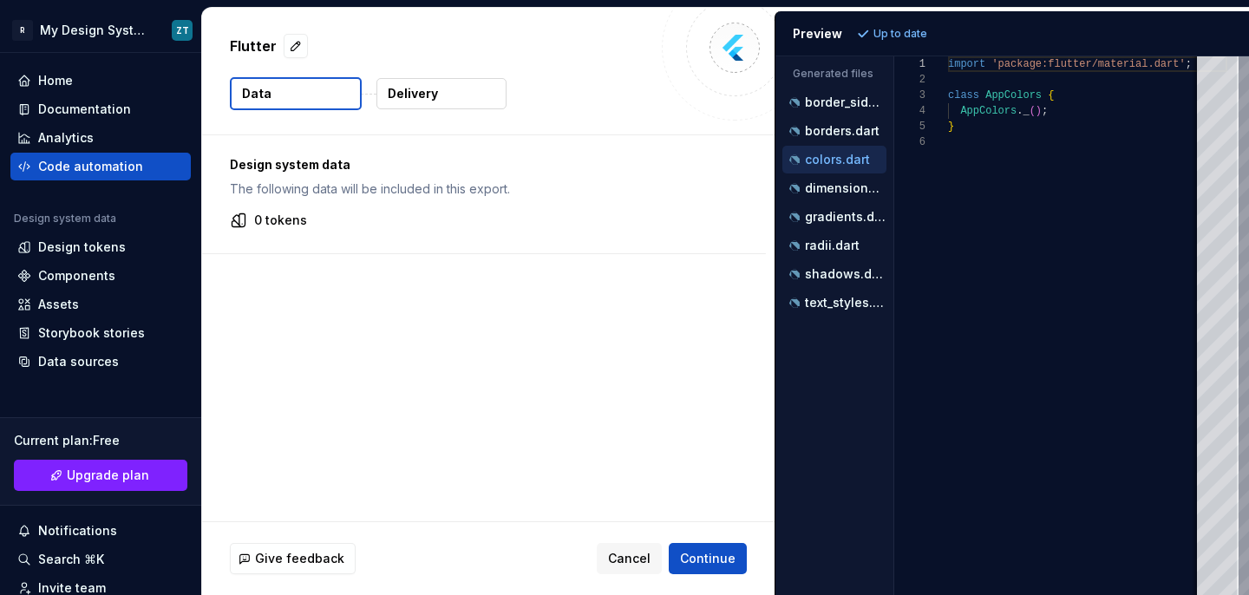
click at [826, 34] on div "Preview" at bounding box center [817, 33] width 49 height 17
click at [897, 36] on p "Up to date" at bounding box center [900, 34] width 54 height 14
click at [718, 50] on img at bounding box center [734, 47] width 35 height 35
click at [403, 93] on p "Delivery" at bounding box center [413, 93] width 50 height 17
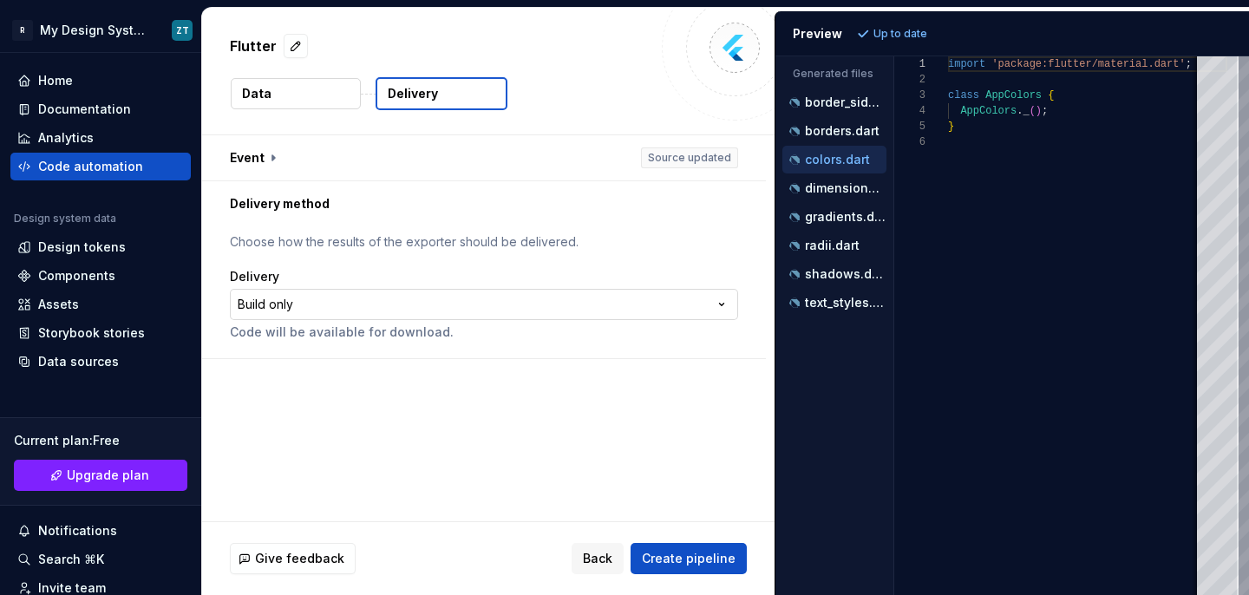
click at [422, 306] on html "**********" at bounding box center [624, 297] width 1249 height 595
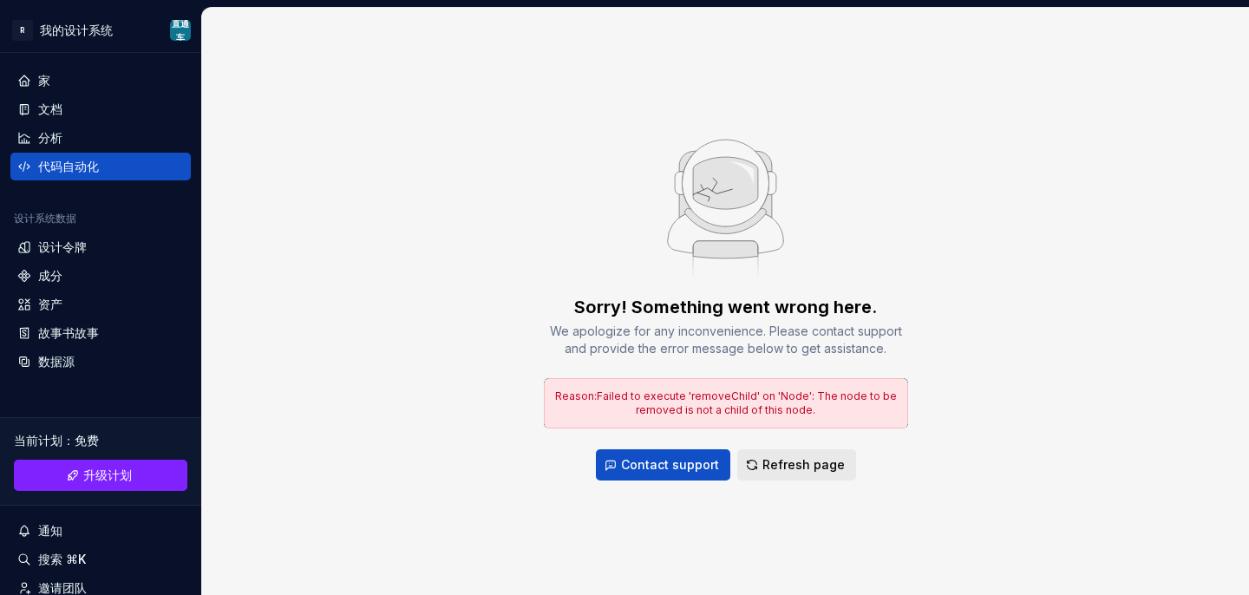
click at [784, 465] on span "Refresh page" at bounding box center [803, 464] width 82 height 17
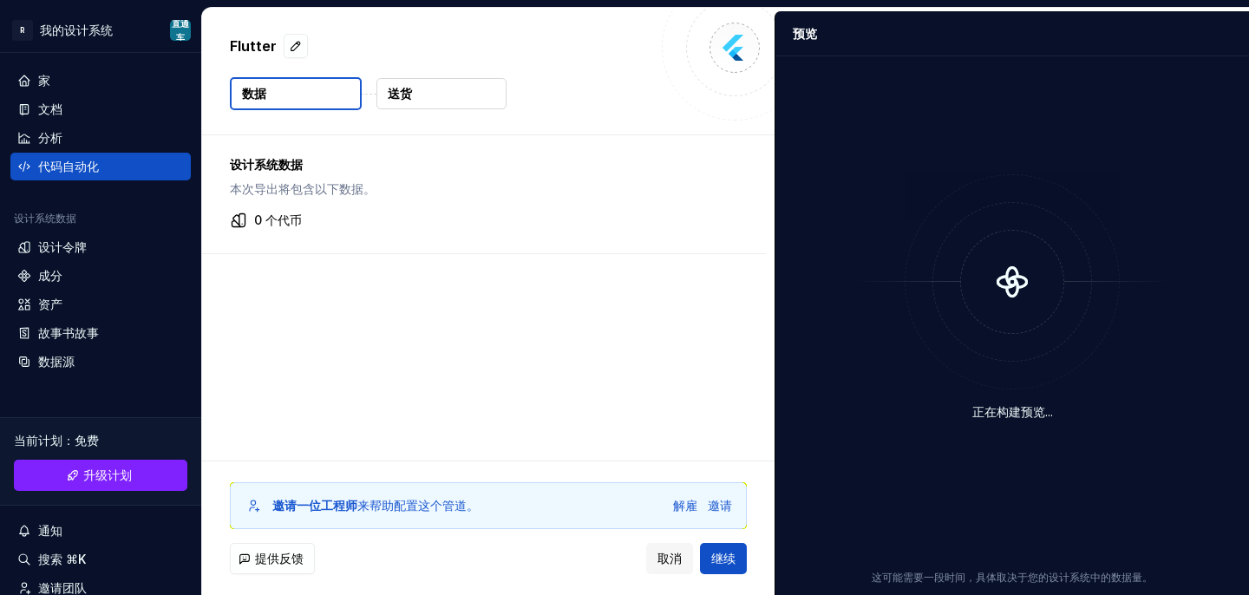
click at [432, 95] on button "送货" at bounding box center [441, 93] width 130 height 31
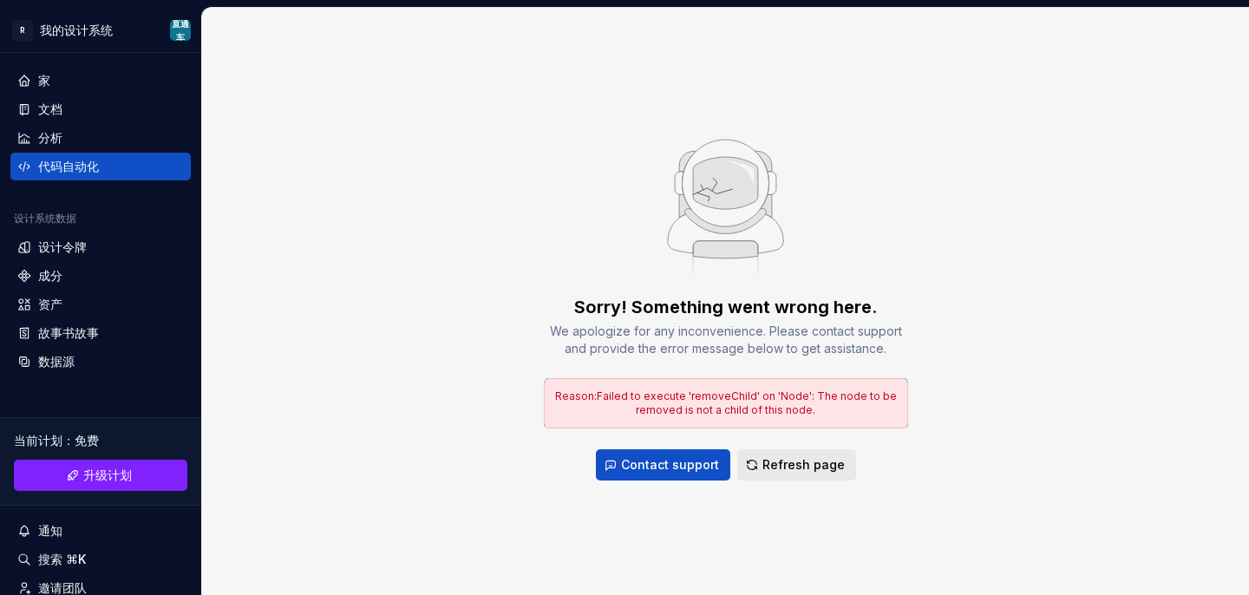
click at [798, 467] on span "Refresh page" at bounding box center [803, 464] width 82 height 17
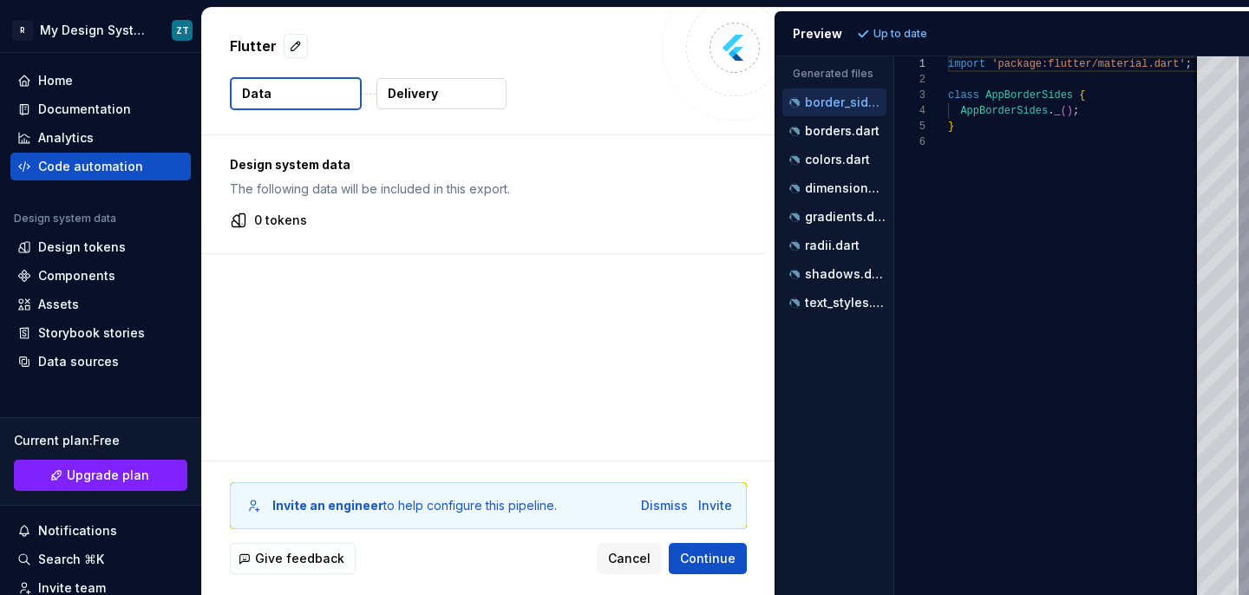
click at [552, 259] on div "Design system data The following data will be included in this export. 0 tokens" at bounding box center [488, 297] width 572 height 325
click at [441, 101] on button "Delivery" at bounding box center [441, 93] width 130 height 31
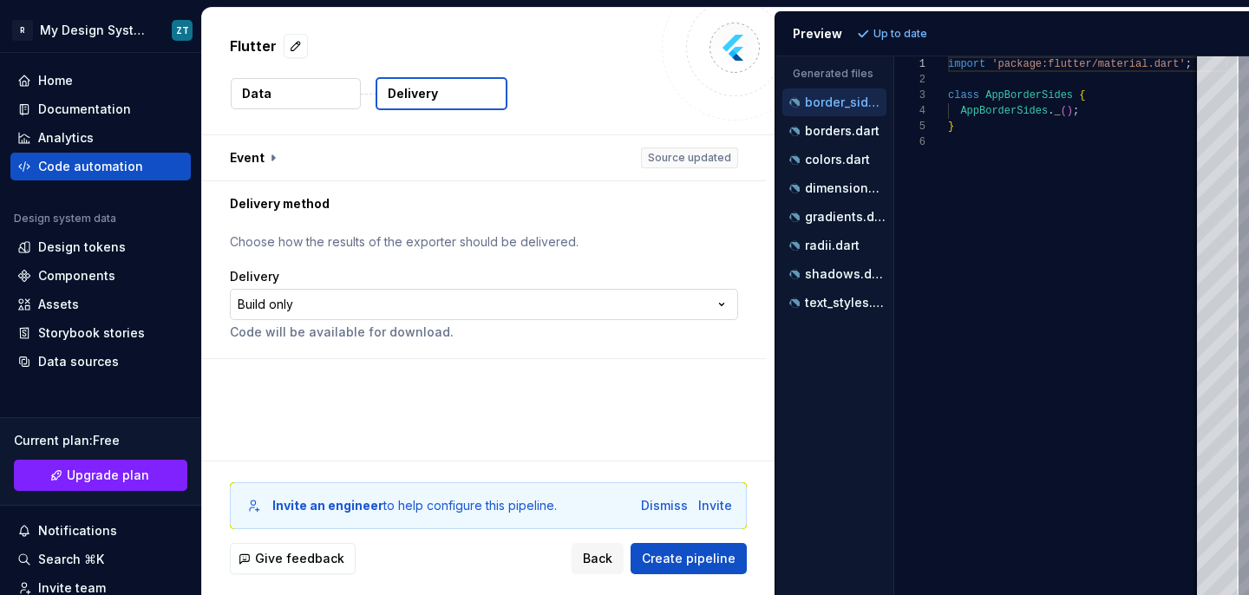
click at [356, 302] on html "**********" at bounding box center [624, 297] width 1249 height 595
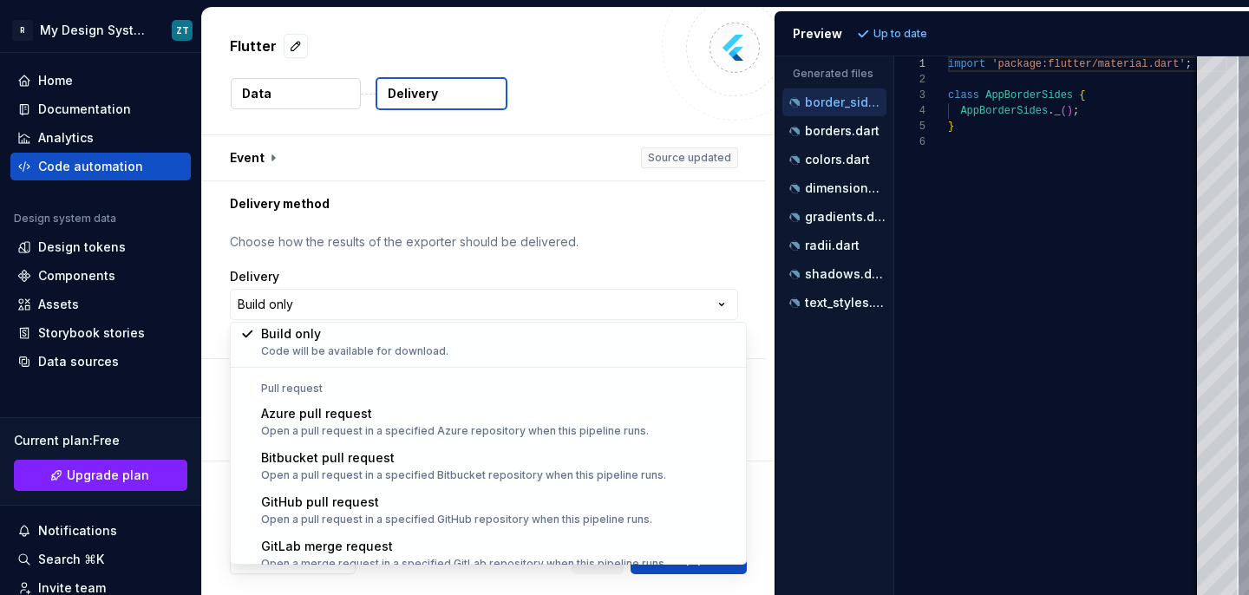
scroll to position [49, 0]
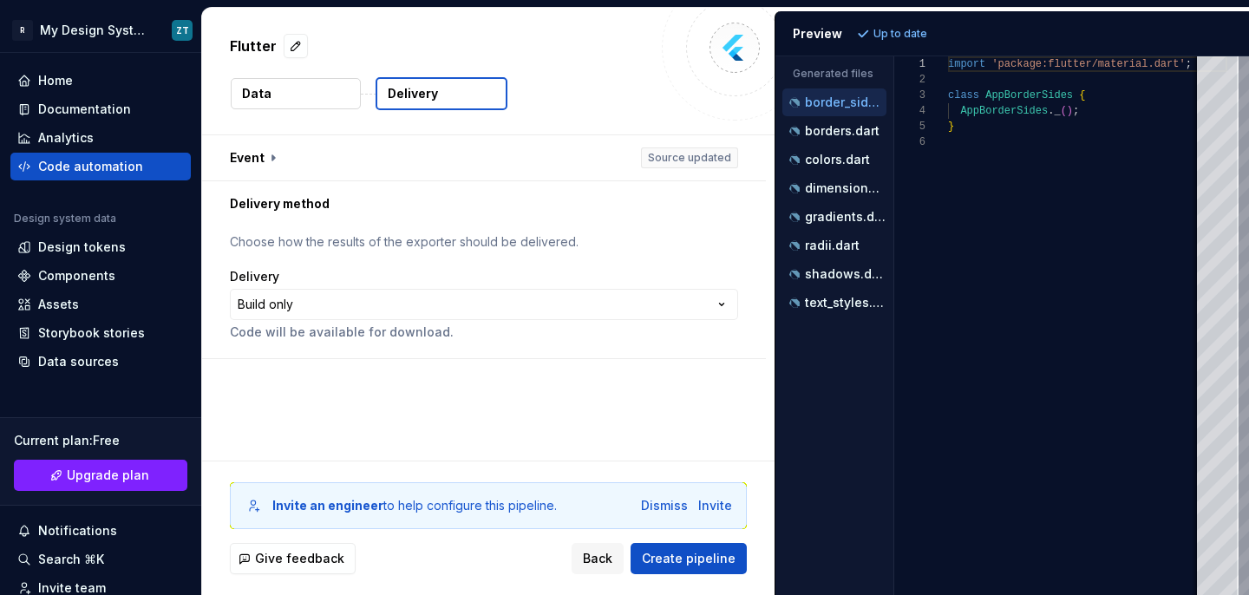
click at [509, 224] on html "**********" at bounding box center [624, 297] width 1249 height 595
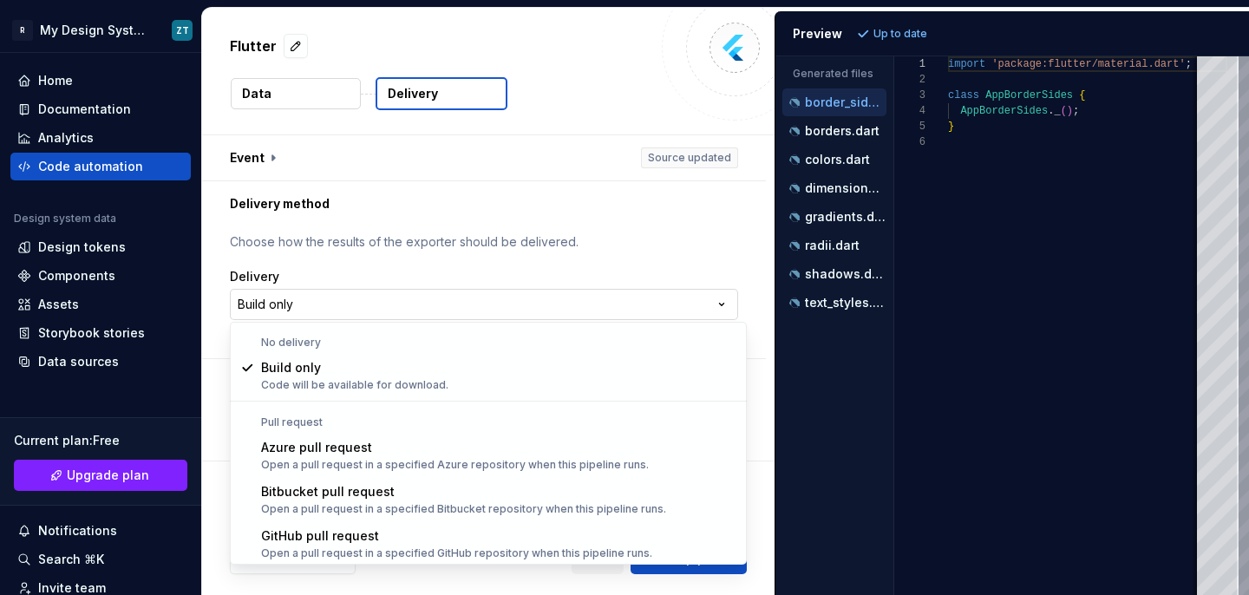
click at [473, 310] on html "**********" at bounding box center [624, 297] width 1249 height 595
click at [330, 84] on html "**********" at bounding box center [624, 297] width 1249 height 595
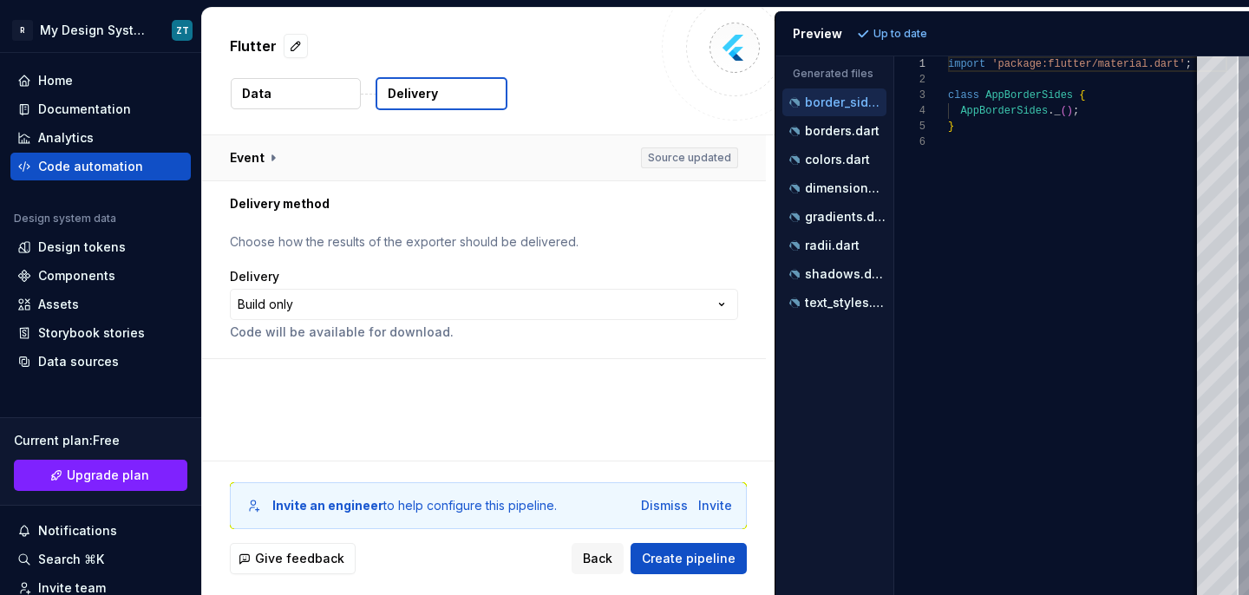
click at [276, 152] on button "button" at bounding box center [484, 157] width 564 height 45
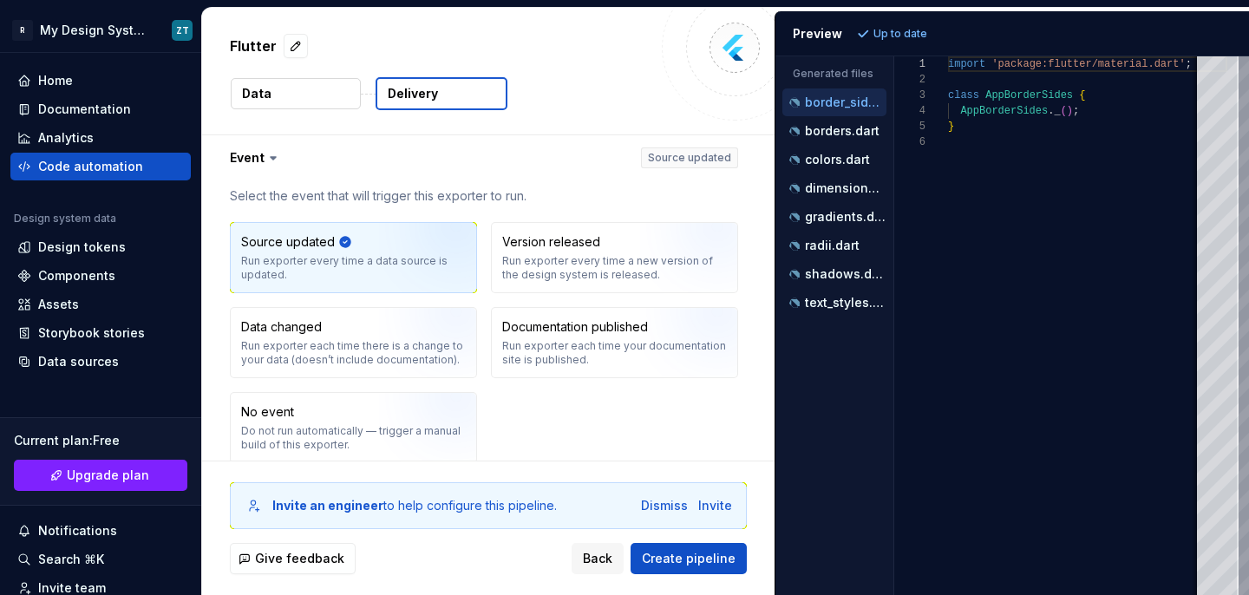
click at [278, 94] on button "Data" at bounding box center [296, 93] width 130 height 31
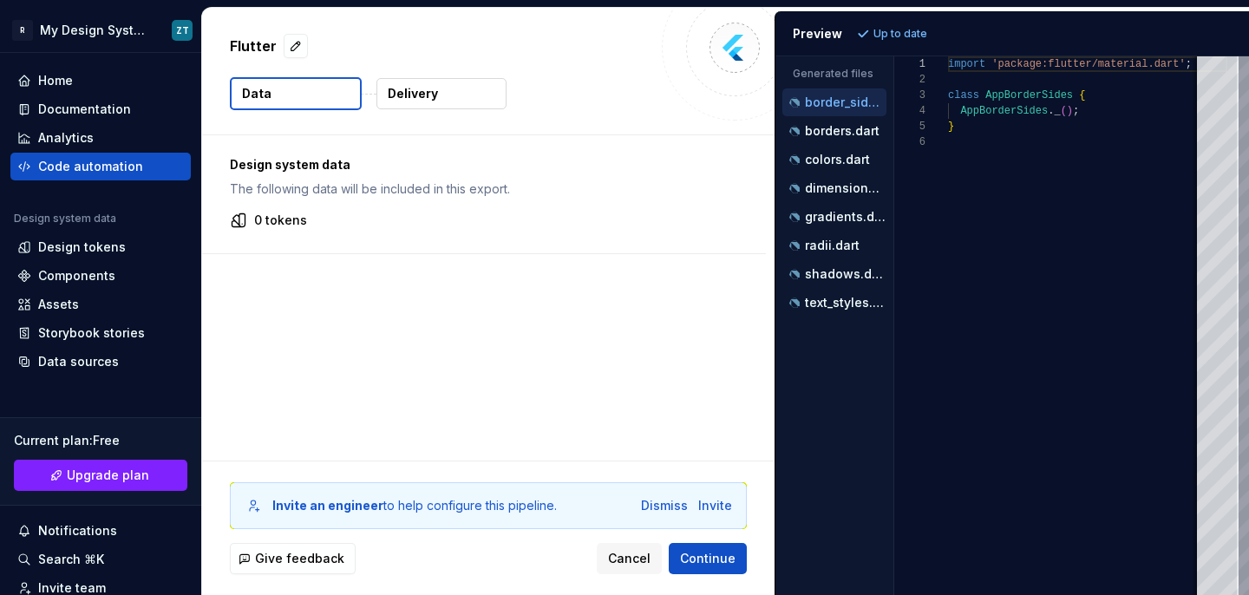
click at [331, 170] on p "Design system data" at bounding box center [484, 164] width 508 height 17
click at [109, 275] on div "Components" at bounding box center [76, 275] width 77 height 17
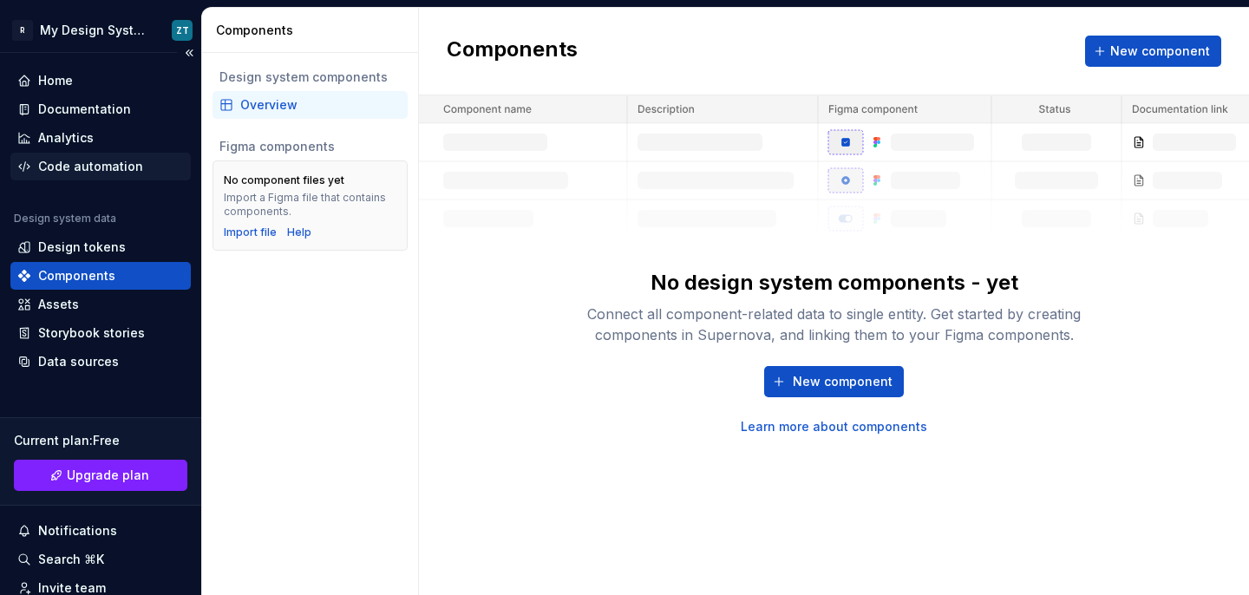
click at [108, 164] on div "Code automation" at bounding box center [90, 166] width 105 height 17
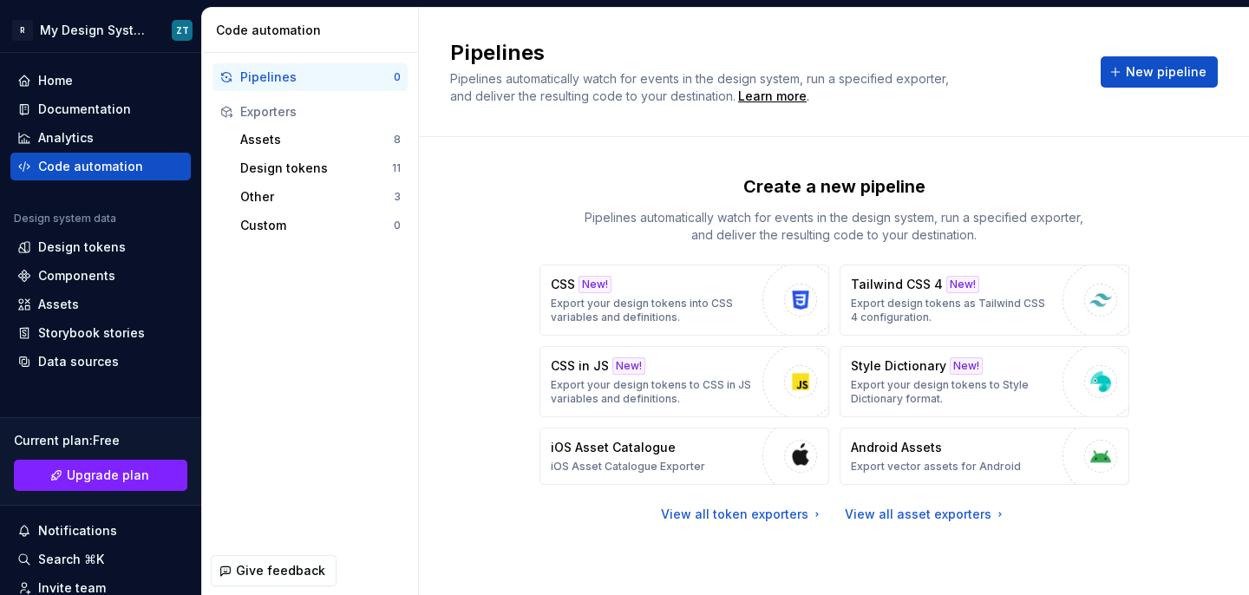
click at [397, 310] on div "Pipelines 0 Exporters Assets 8 Design tokens 11 Other 3 Custom 0" at bounding box center [310, 299] width 216 height 493
click at [305, 172] on div "Design tokens" at bounding box center [316, 168] width 152 height 17
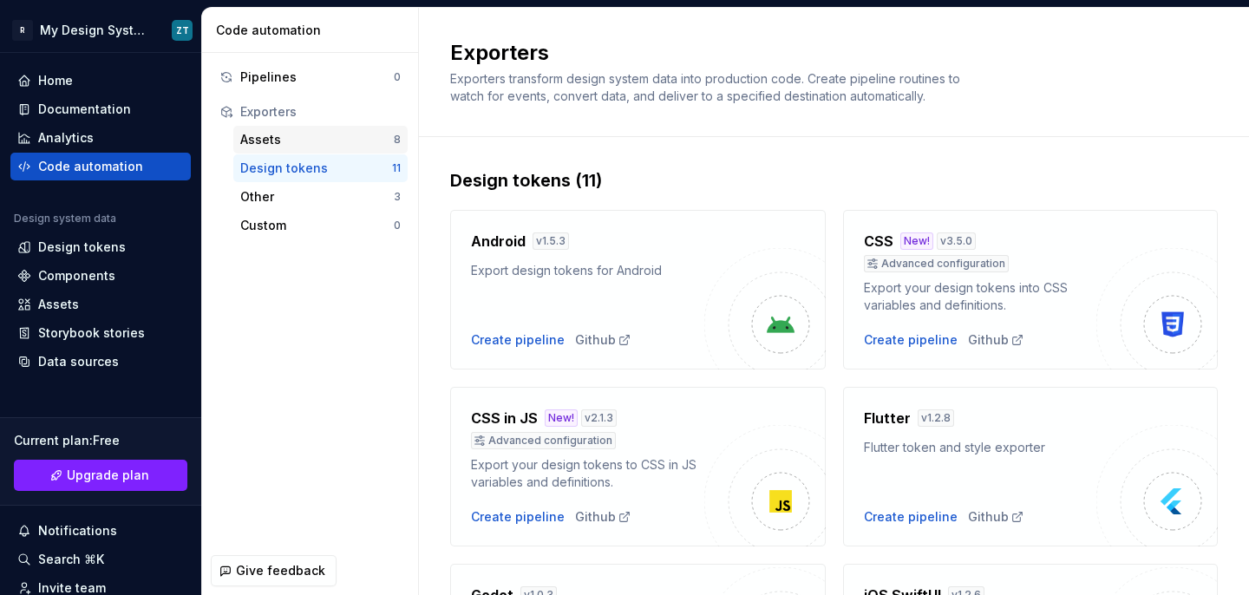
click at [336, 134] on div "Assets" at bounding box center [316, 139] width 153 height 17
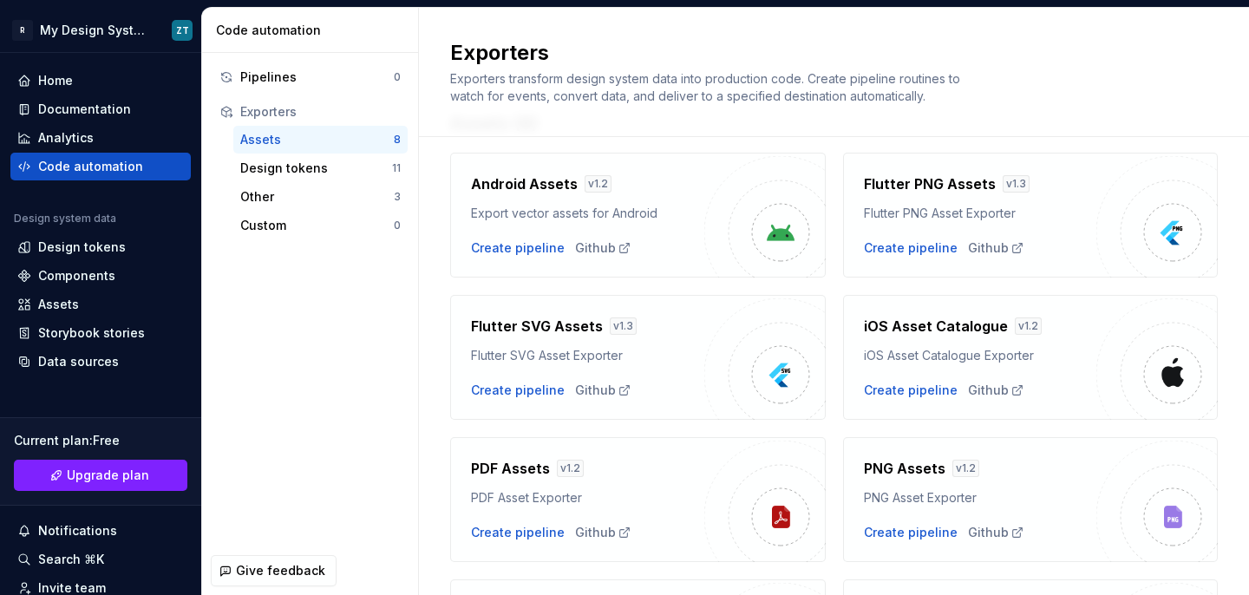
scroll to position [56, 0]
click at [1184, 376] on img at bounding box center [1172, 376] width 35 height 35
click at [898, 395] on div "Create pipeline" at bounding box center [911, 391] width 94 height 17
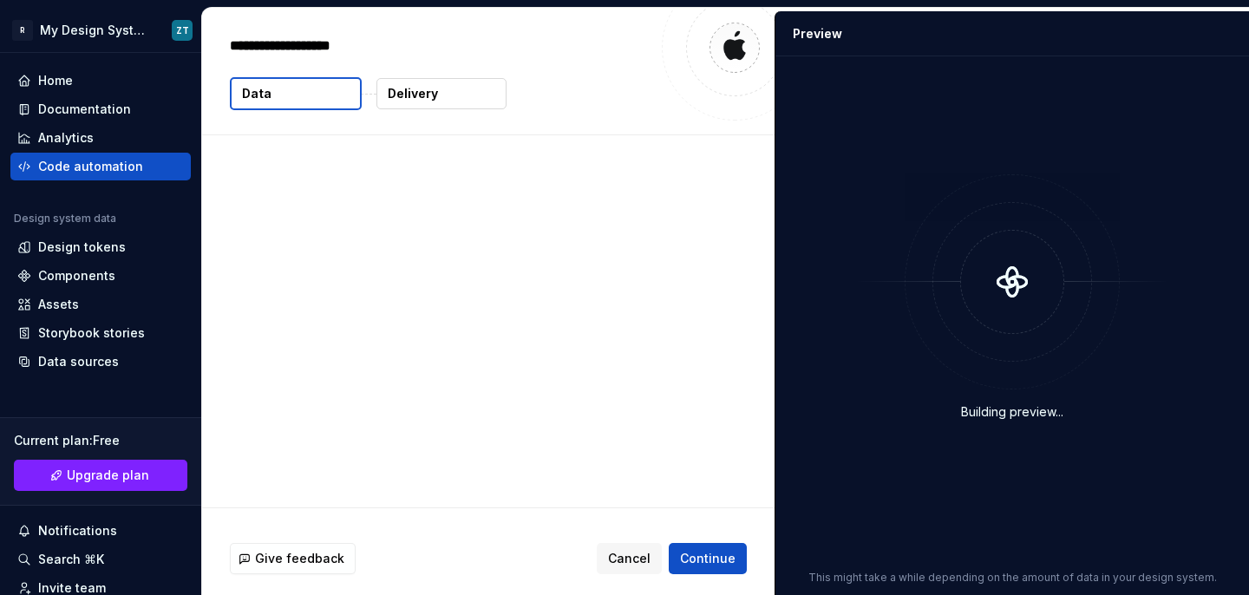
type textarea "*"
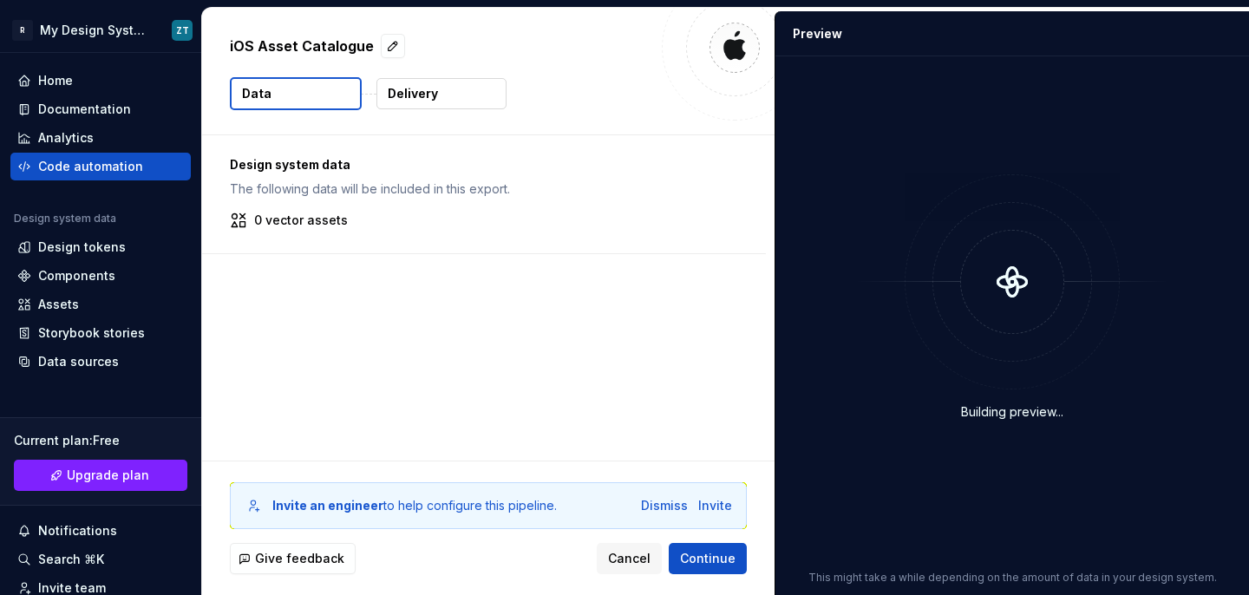
click at [328, 326] on div "Design system data The following data will be included in this export. 0 vector…" at bounding box center [488, 297] width 572 height 325
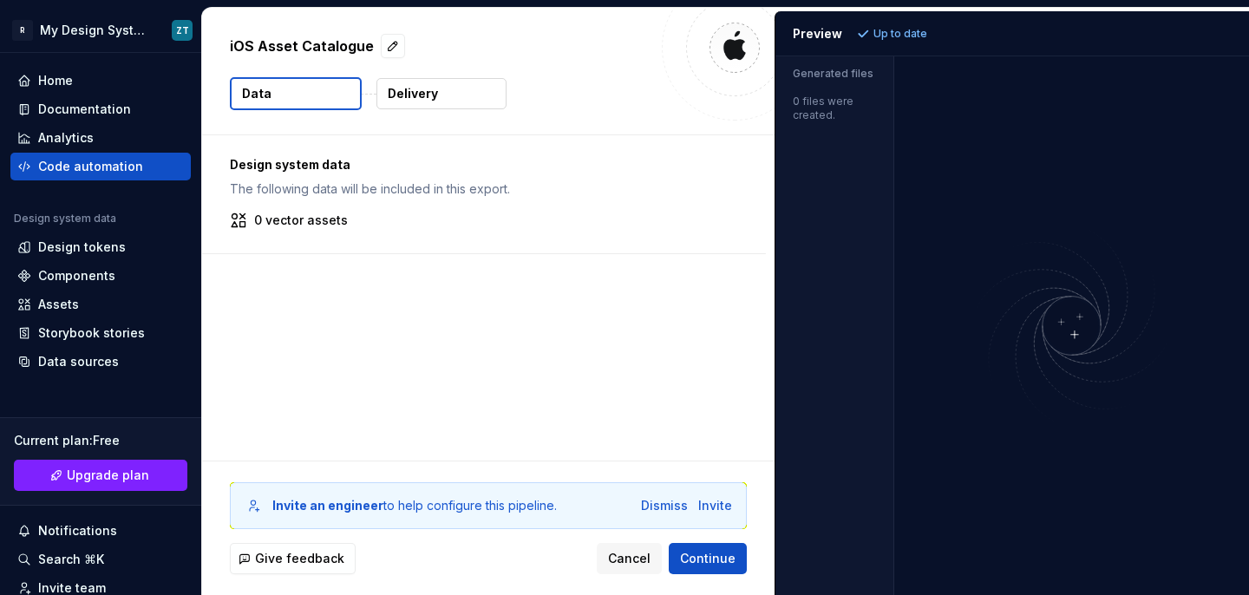
click at [294, 167] on p "Design system data" at bounding box center [484, 164] width 508 height 17
click at [288, 213] on p "0 vector assets" at bounding box center [301, 220] width 94 height 17
click at [230, 221] on icon at bounding box center [238, 220] width 17 height 17
click at [284, 405] on div "Design system data The following data will be included in this export. 0 vector…" at bounding box center [488, 297] width 572 height 325
click at [723, 558] on span "Continue" at bounding box center [708, 558] width 56 height 17
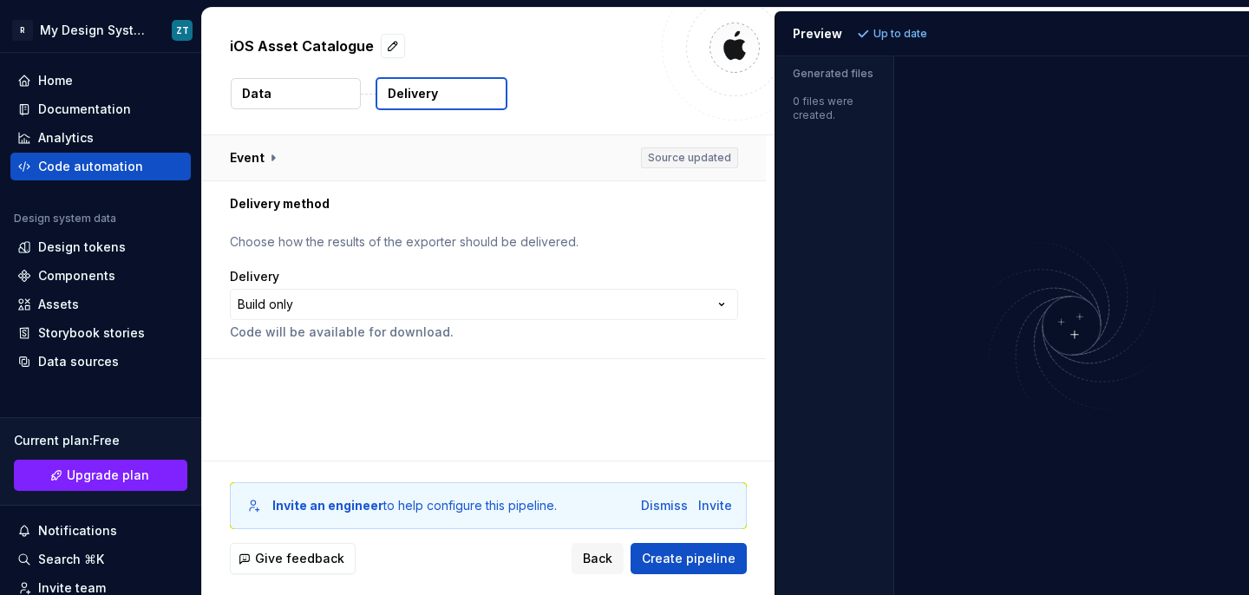
click at [273, 155] on button "button" at bounding box center [484, 157] width 564 height 45
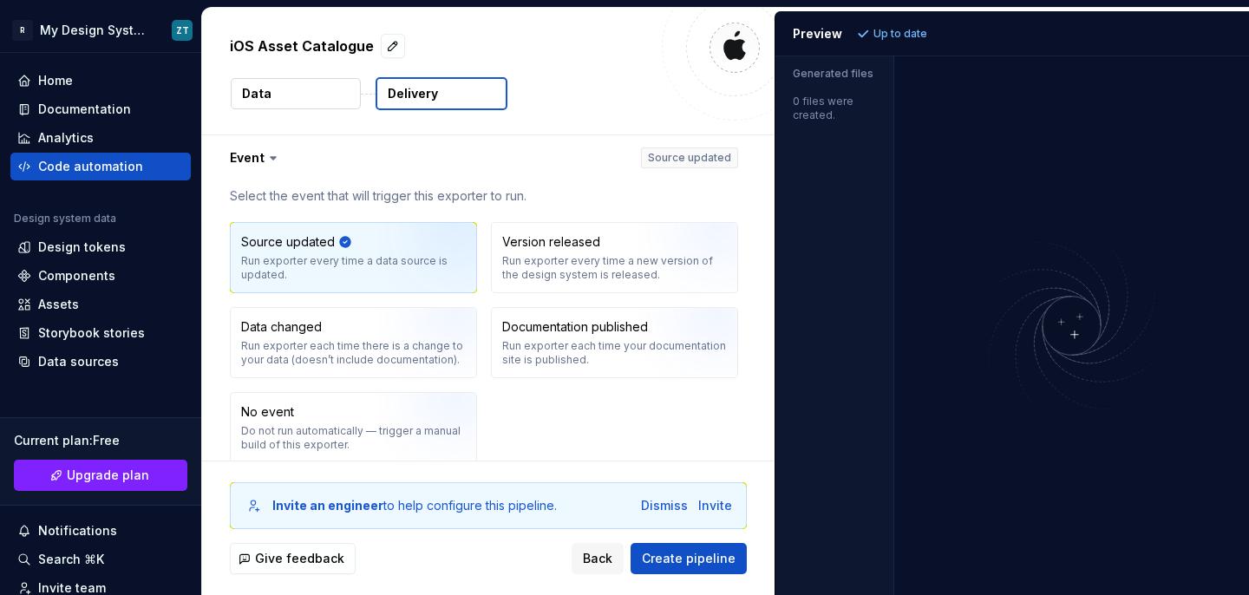
click at [273, 157] on icon at bounding box center [273, 158] width 5 height 3
click at [270, 161] on icon at bounding box center [273, 157] width 17 height 17
click at [271, 159] on icon at bounding box center [273, 158] width 5 height 3
click at [251, 157] on button "button" at bounding box center [484, 157] width 564 height 45
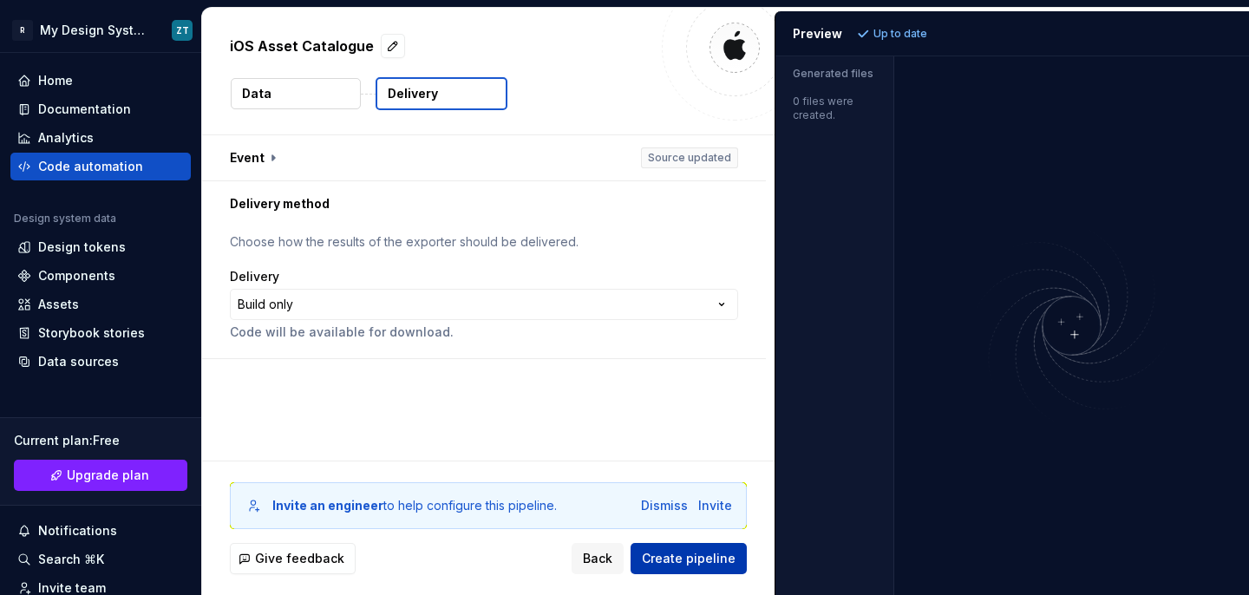
click at [702, 552] on span "Create pipeline" at bounding box center [689, 558] width 94 height 17
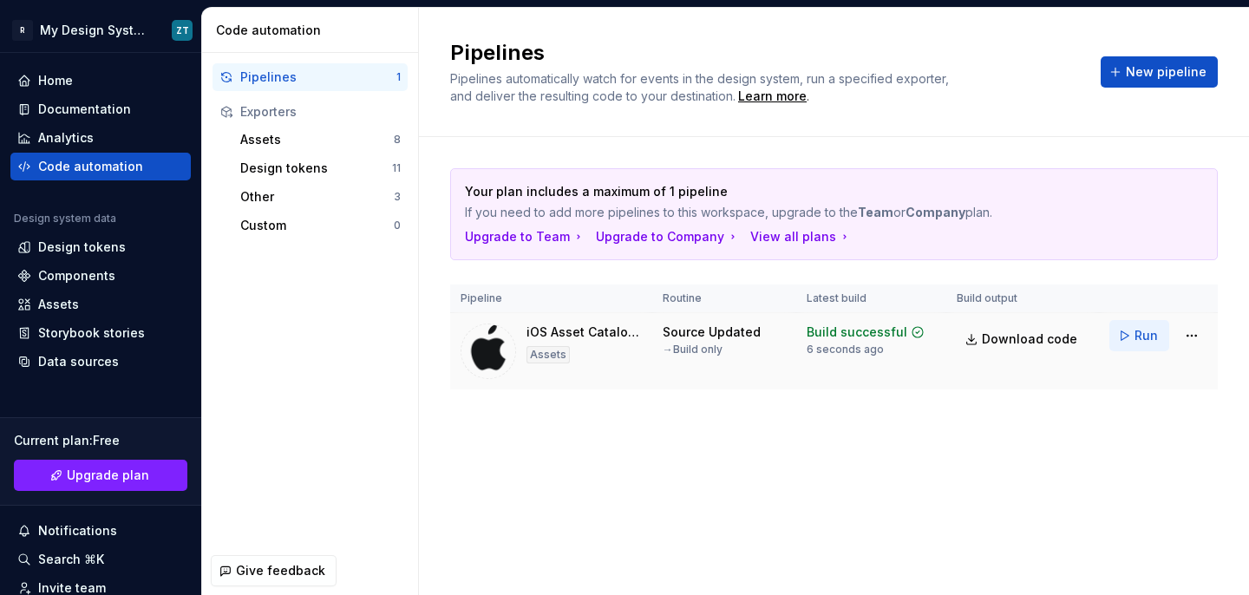
click at [1140, 336] on span "Run" at bounding box center [1145, 335] width 23 height 17
click at [1192, 334] on html "原文 请对此翻译评分 您的反馈将用于改进谷歌翻译 * R My Design System ZT Home Documentation Analytics C…" at bounding box center [624, 297] width 1249 height 595
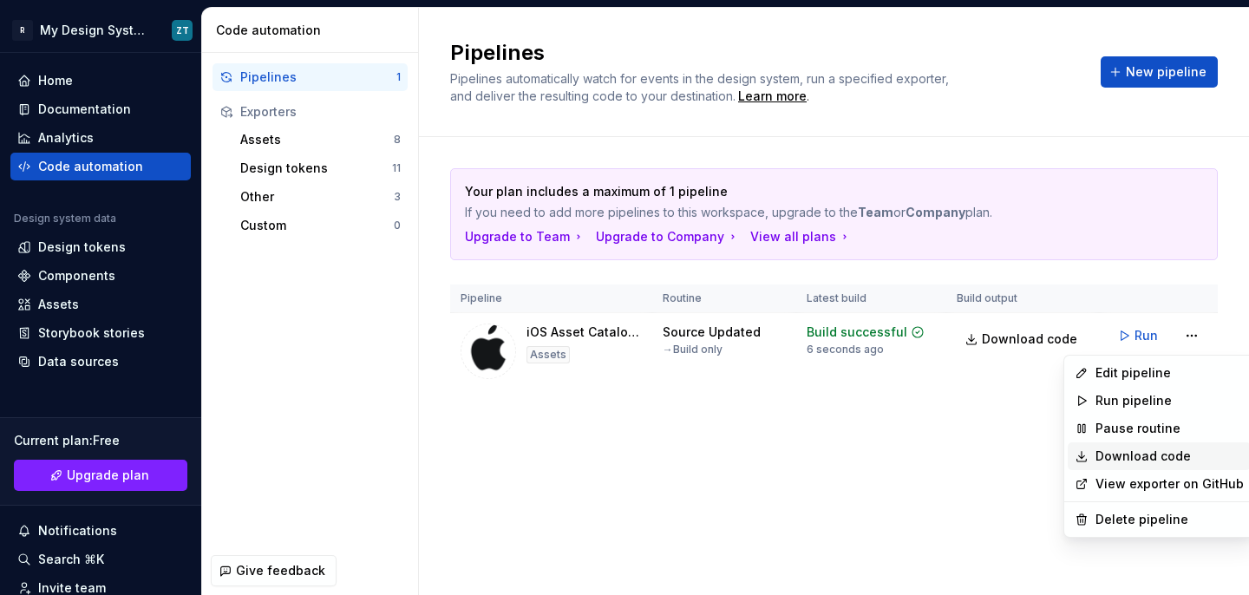
click at [1105, 458] on link "Download code" at bounding box center [1169, 455] width 148 height 17
click at [1195, 337] on html "原文 请对此翻译评分 您的反馈将用于改进谷歌翻译 * R My Design System ZT Home Documentation Analytics C…" at bounding box center [624, 297] width 1249 height 595
click at [1121, 518] on div "Delete pipeline" at bounding box center [1169, 519] width 148 height 17
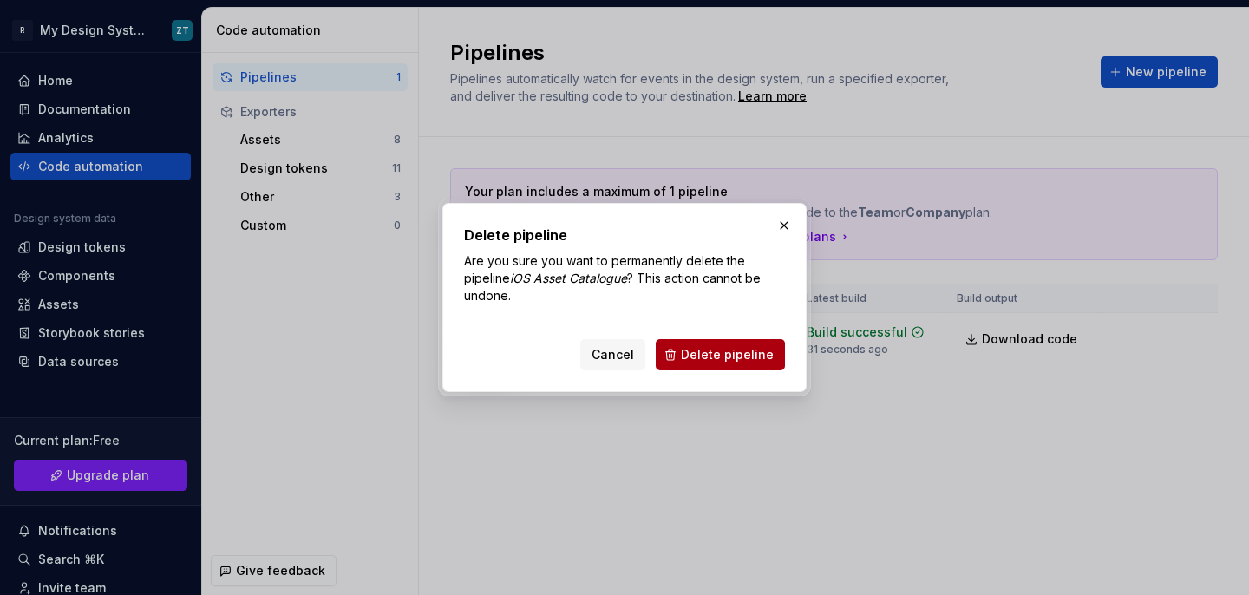
click at [715, 365] on button "Delete pipeline" at bounding box center [720, 354] width 129 height 31
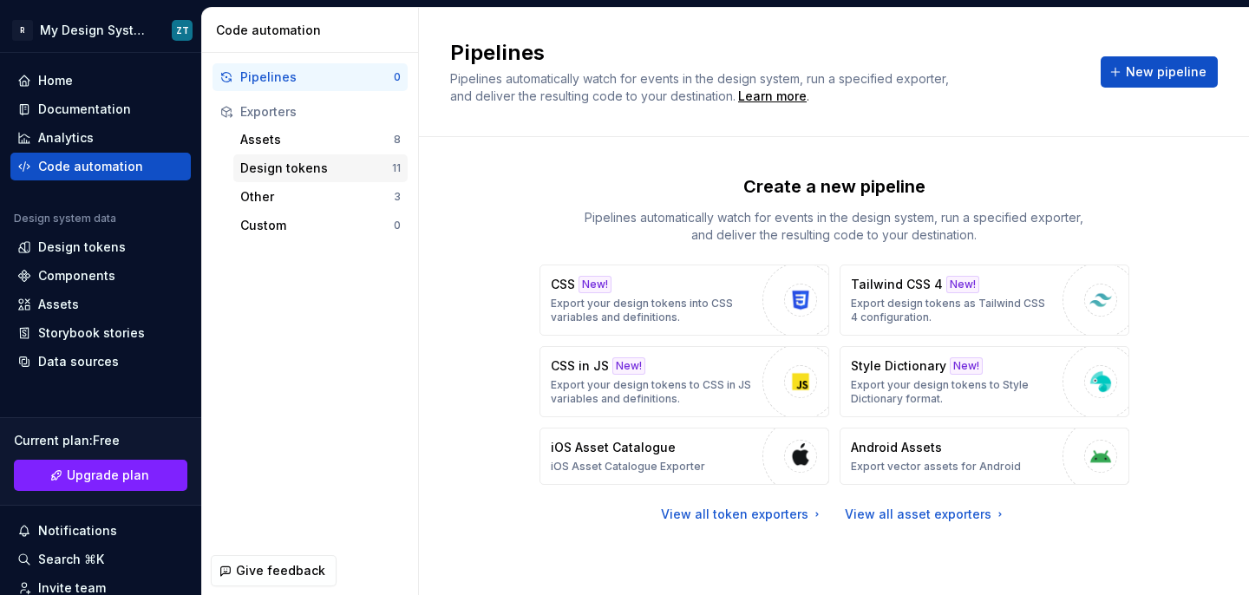
click at [271, 161] on div "Design tokens" at bounding box center [316, 168] width 152 height 17
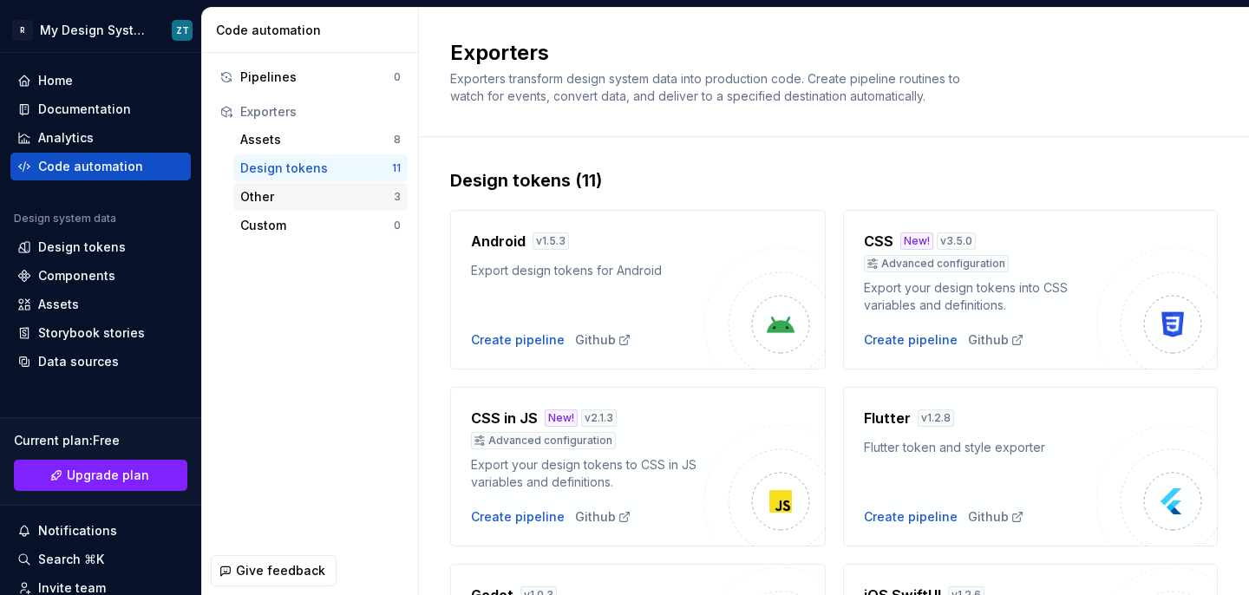
click at [288, 206] on div "Other 3" at bounding box center [320, 197] width 174 height 28
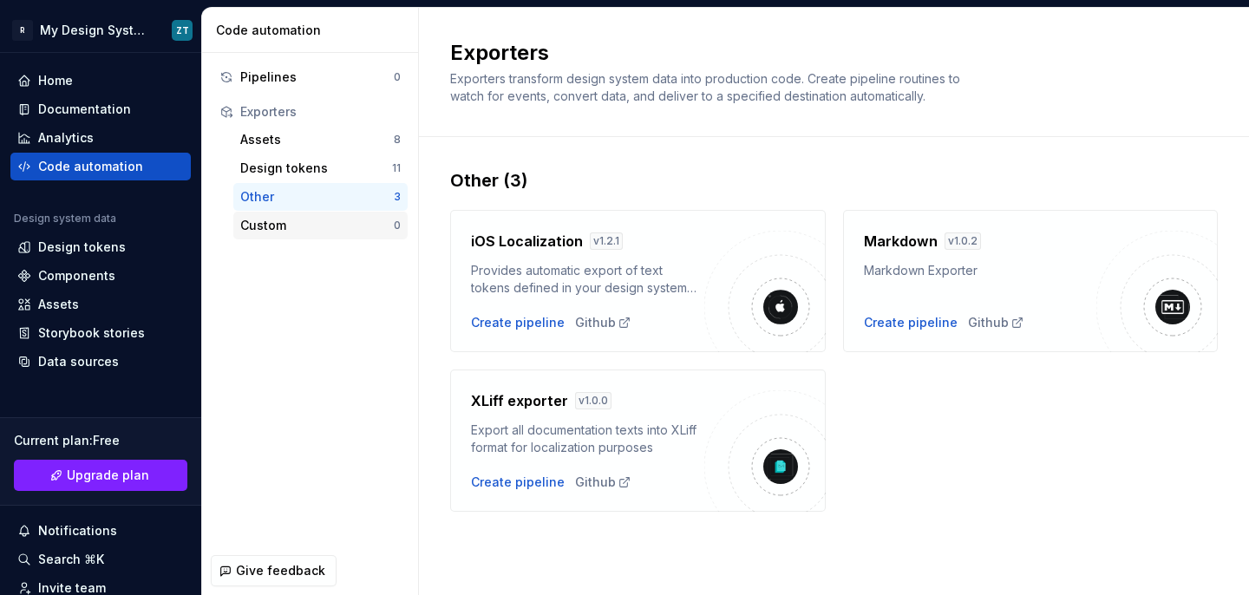
click at [304, 219] on div "Custom" at bounding box center [316, 225] width 153 height 17
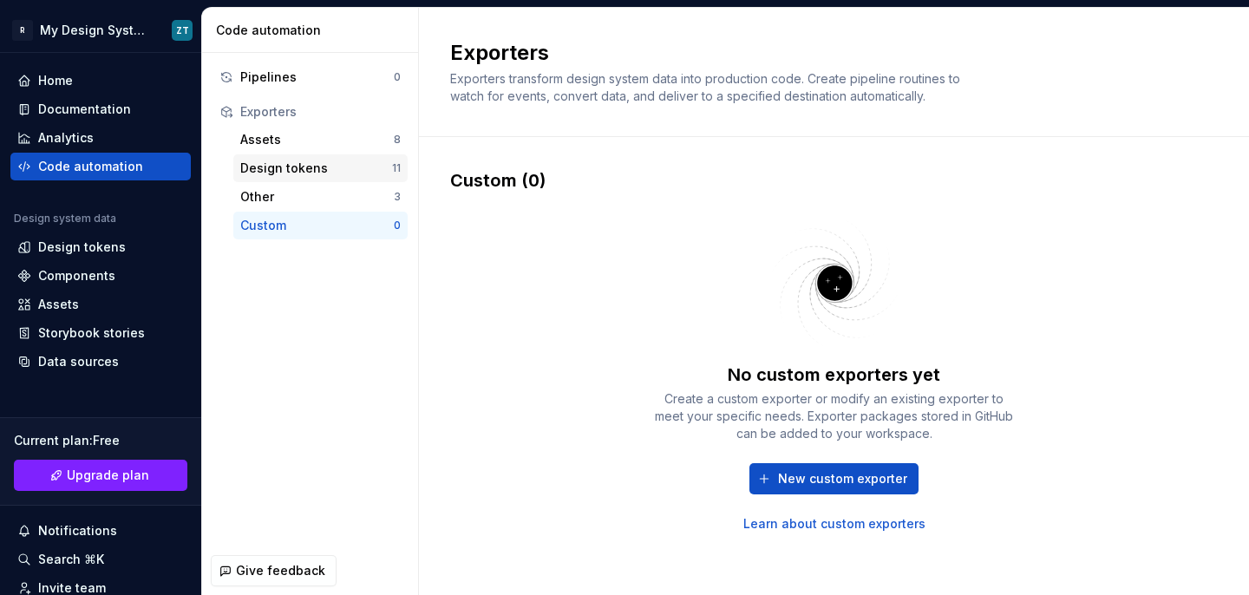
click at [337, 167] on div "Design tokens" at bounding box center [316, 168] width 152 height 17
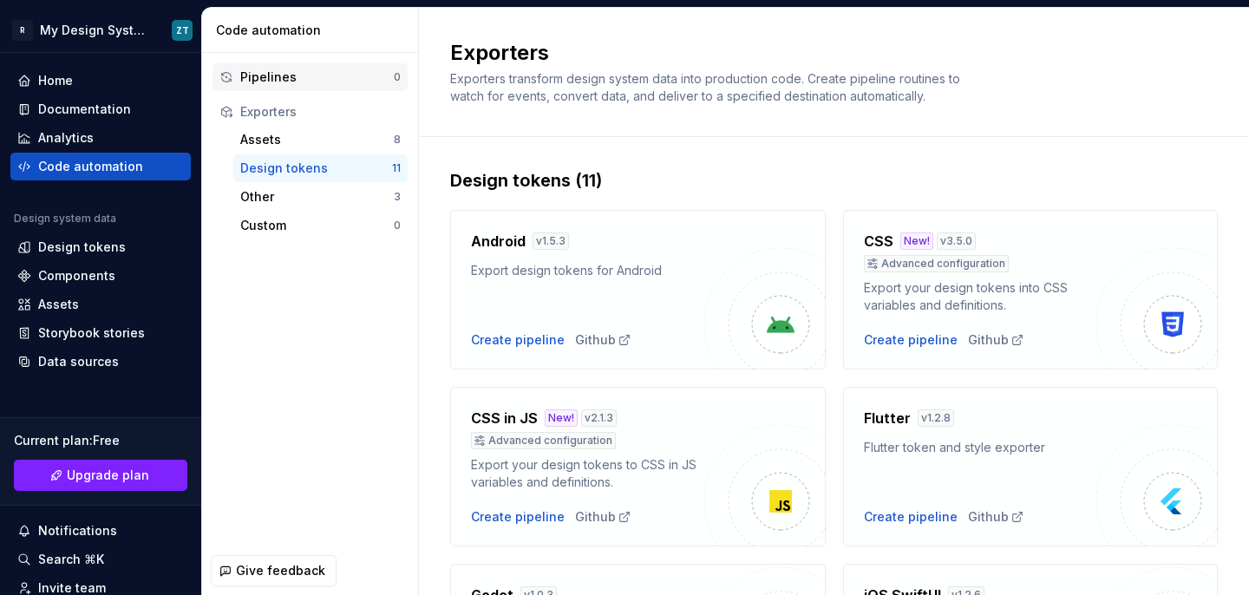
click at [335, 79] on div "Pipelines" at bounding box center [316, 77] width 153 height 17
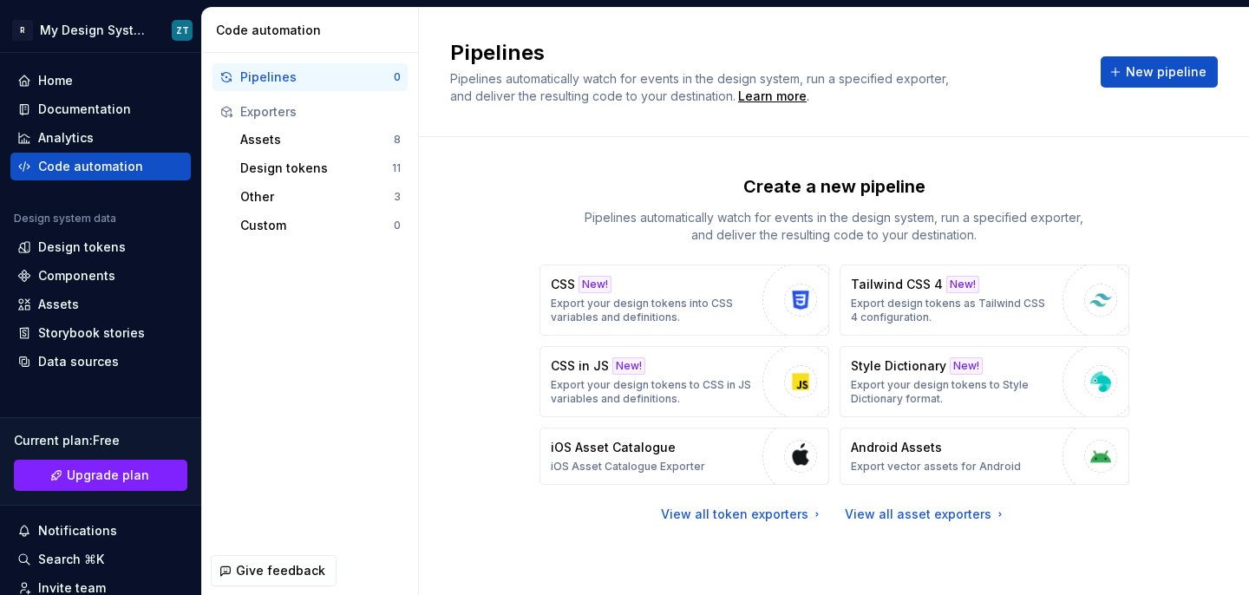
click at [370, 384] on div "Pipelines 0 Exporters Assets 8 Design tokens 11 Other 3 Custom 0" at bounding box center [310, 299] width 216 height 493
click at [550, 193] on div "Create a new pipeline Pipelines automatically watch for events in the design sy…" at bounding box center [834, 208] width 590 height 69
click at [258, 118] on div "Exporters" at bounding box center [320, 111] width 160 height 17
click at [1169, 66] on span "New pipeline" at bounding box center [1166, 71] width 81 height 17
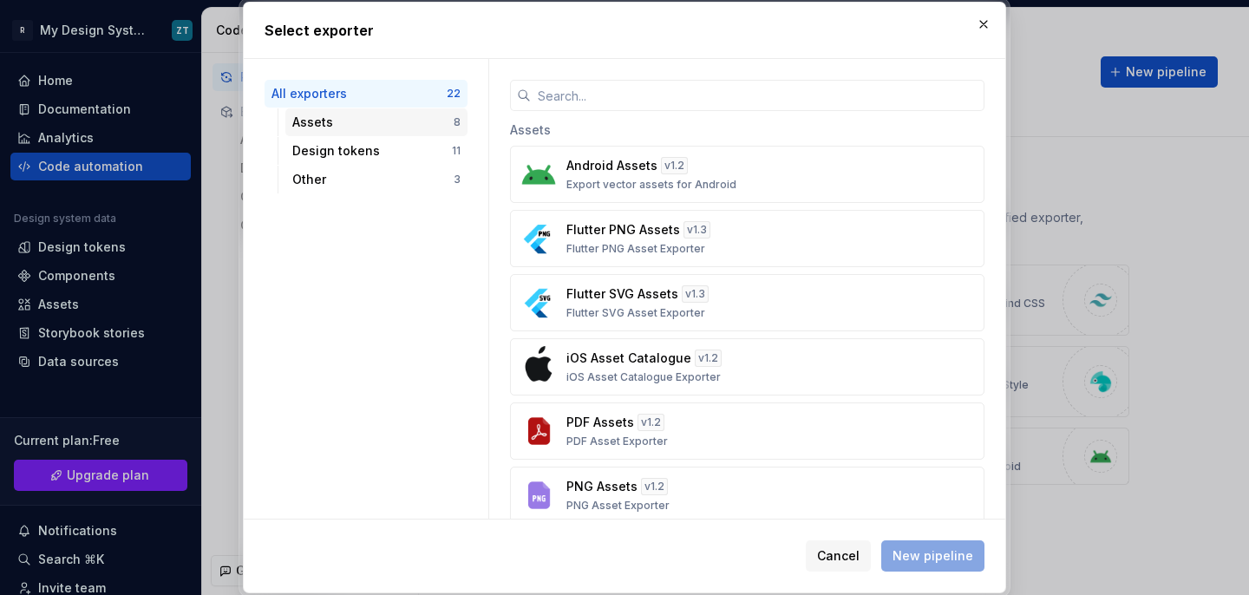
click at [379, 125] on div "Assets" at bounding box center [372, 122] width 161 height 17
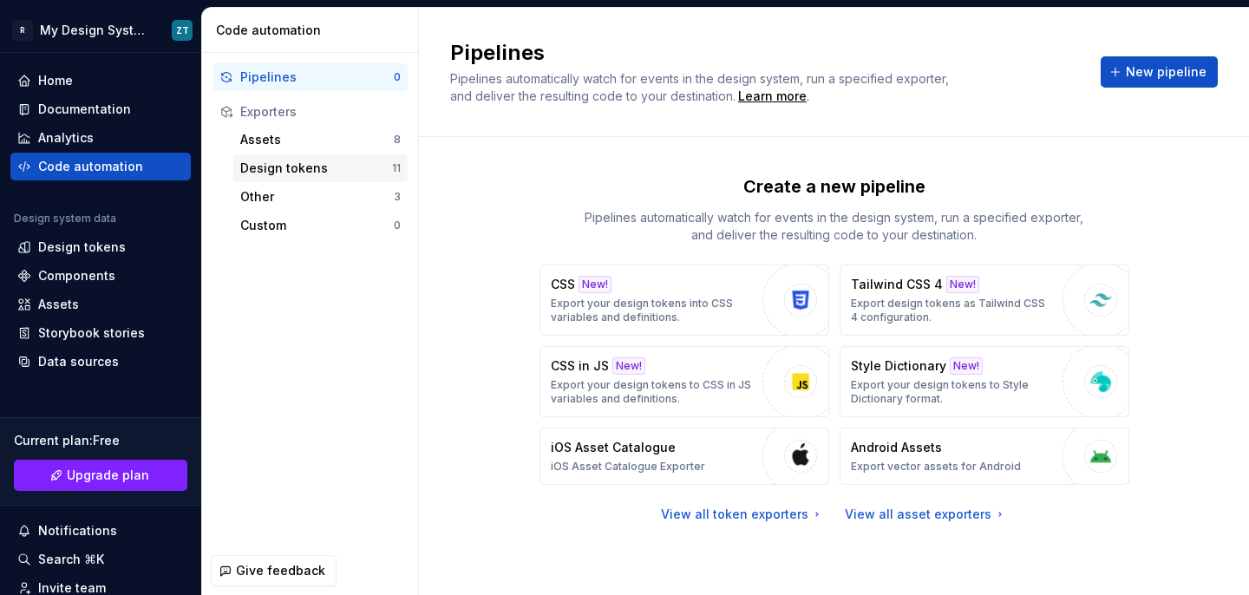
click at [311, 166] on div "Design tokens" at bounding box center [316, 168] width 152 height 17
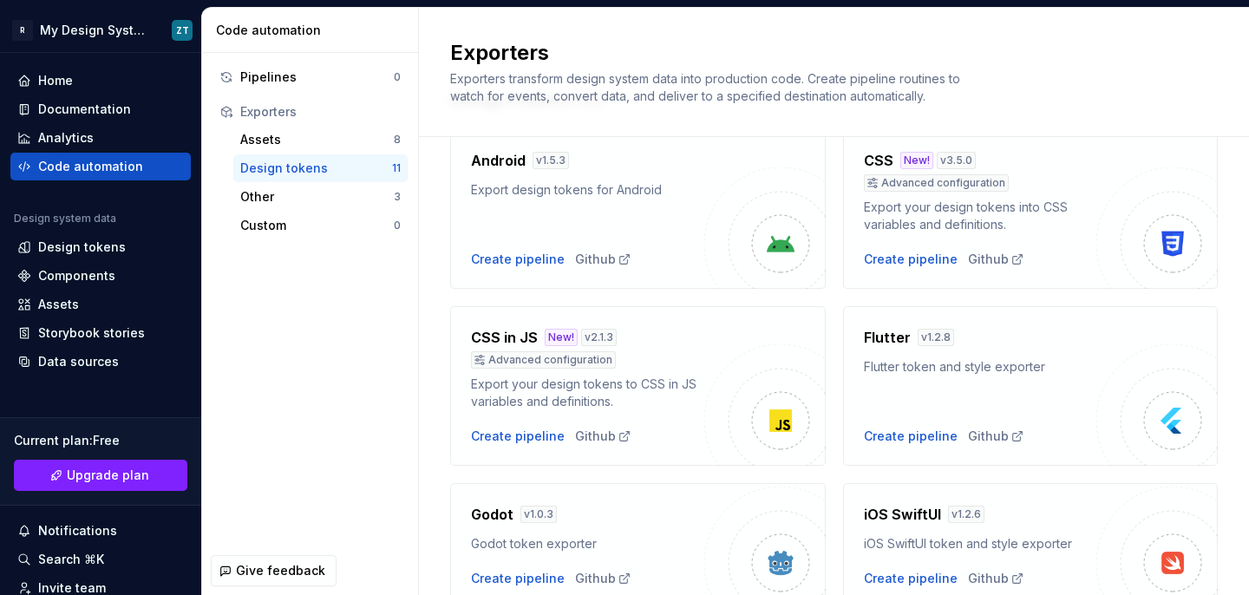
scroll to position [74, 0]
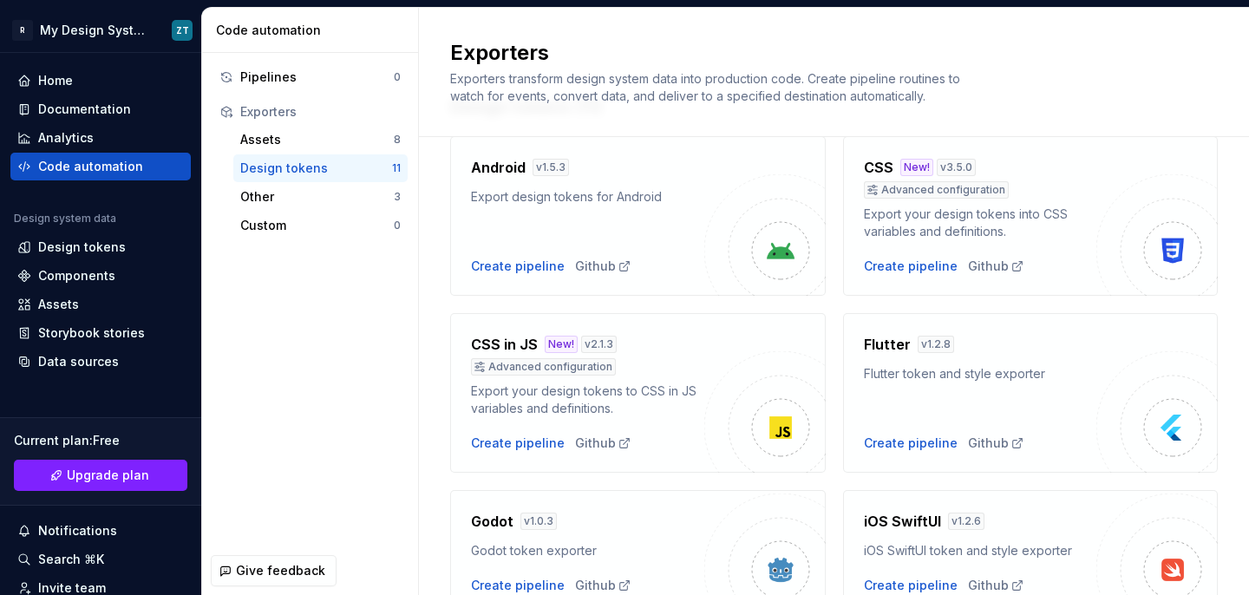
click at [1035, 393] on div "Flutter v 1.2.8 Flutter token and style exporter Create pipeline Github" at bounding box center [980, 393] width 233 height 118
click at [1155, 409] on img at bounding box center [1156, 411] width 121 height 121
click at [948, 381] on div "Flutter token and style exporter" at bounding box center [980, 373] width 233 height 17
click at [973, 447] on div "Github" at bounding box center [996, 442] width 56 height 17
click at [358, 382] on div "Pipelines 0 Exporters Assets 8 Design tokens 11 Other 3 Custom 0" at bounding box center [310, 299] width 216 height 493
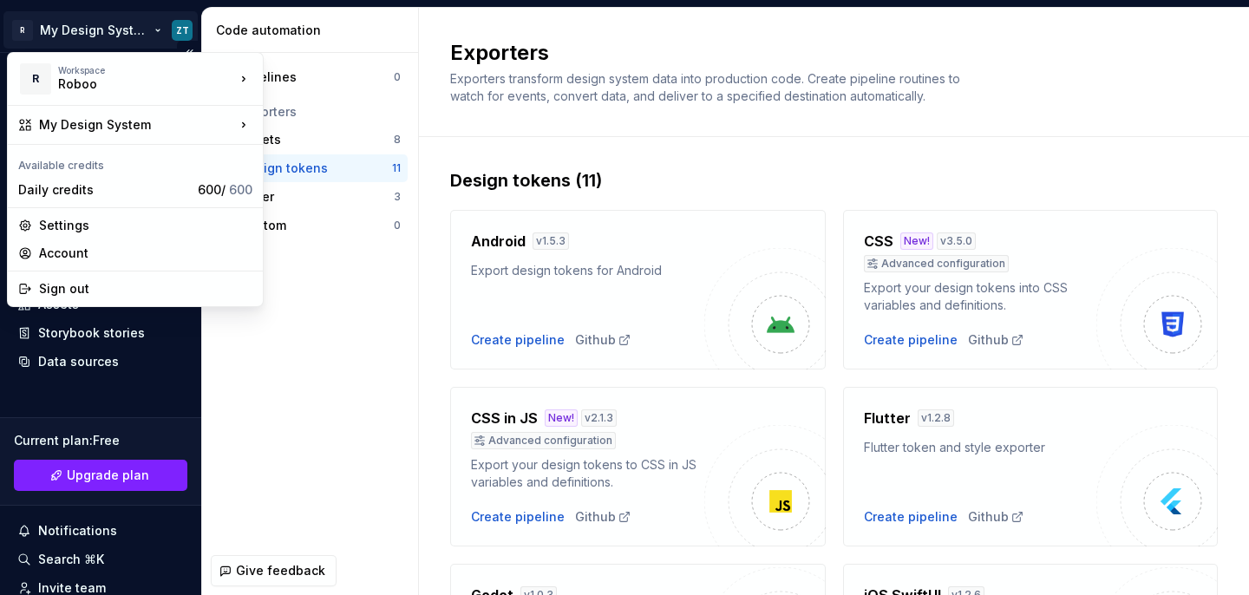
click at [128, 36] on html "R My Design System ZT Home Documentation Analytics Code automation Design syste…" at bounding box center [624, 297] width 1249 height 595
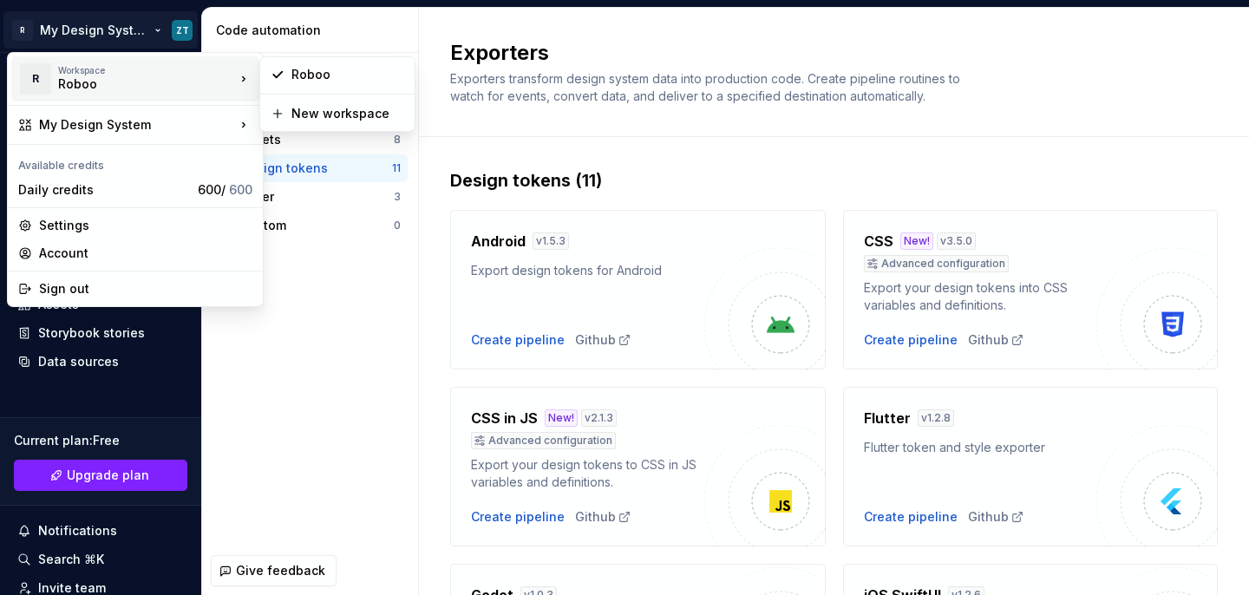
click at [185, 82] on div "Roboo" at bounding box center [131, 83] width 147 height 17
click at [312, 110] on div "New workspace" at bounding box center [347, 113] width 113 height 17
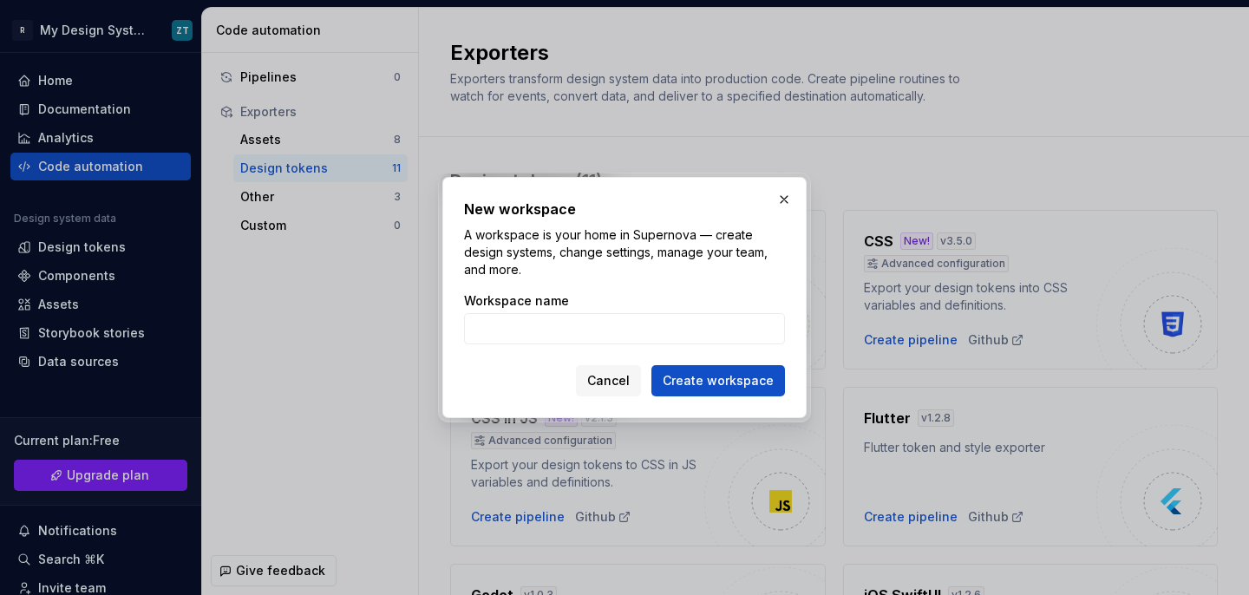
type input "d"
type input "My"
click at [740, 385] on span "Create workspace" at bounding box center [718, 380] width 111 height 17
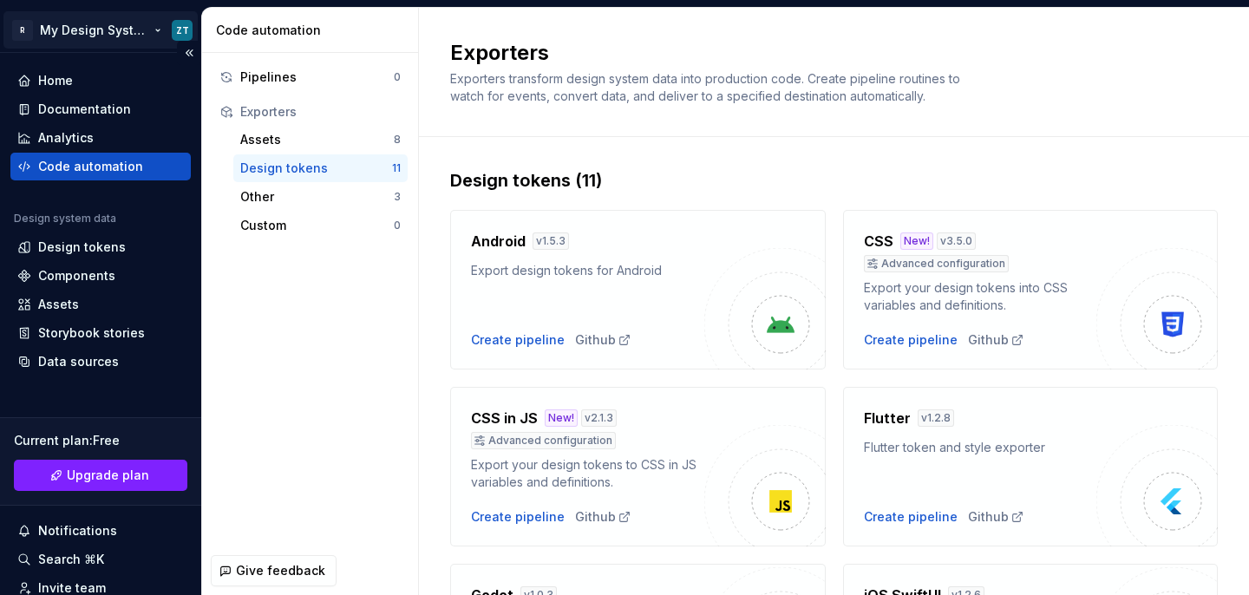
click at [148, 29] on html "R My Design System ZT Home Documentation Analytics Code automation Design syste…" at bounding box center [624, 297] width 1249 height 595
